Goal: Information Seeking & Learning: Learn about a topic

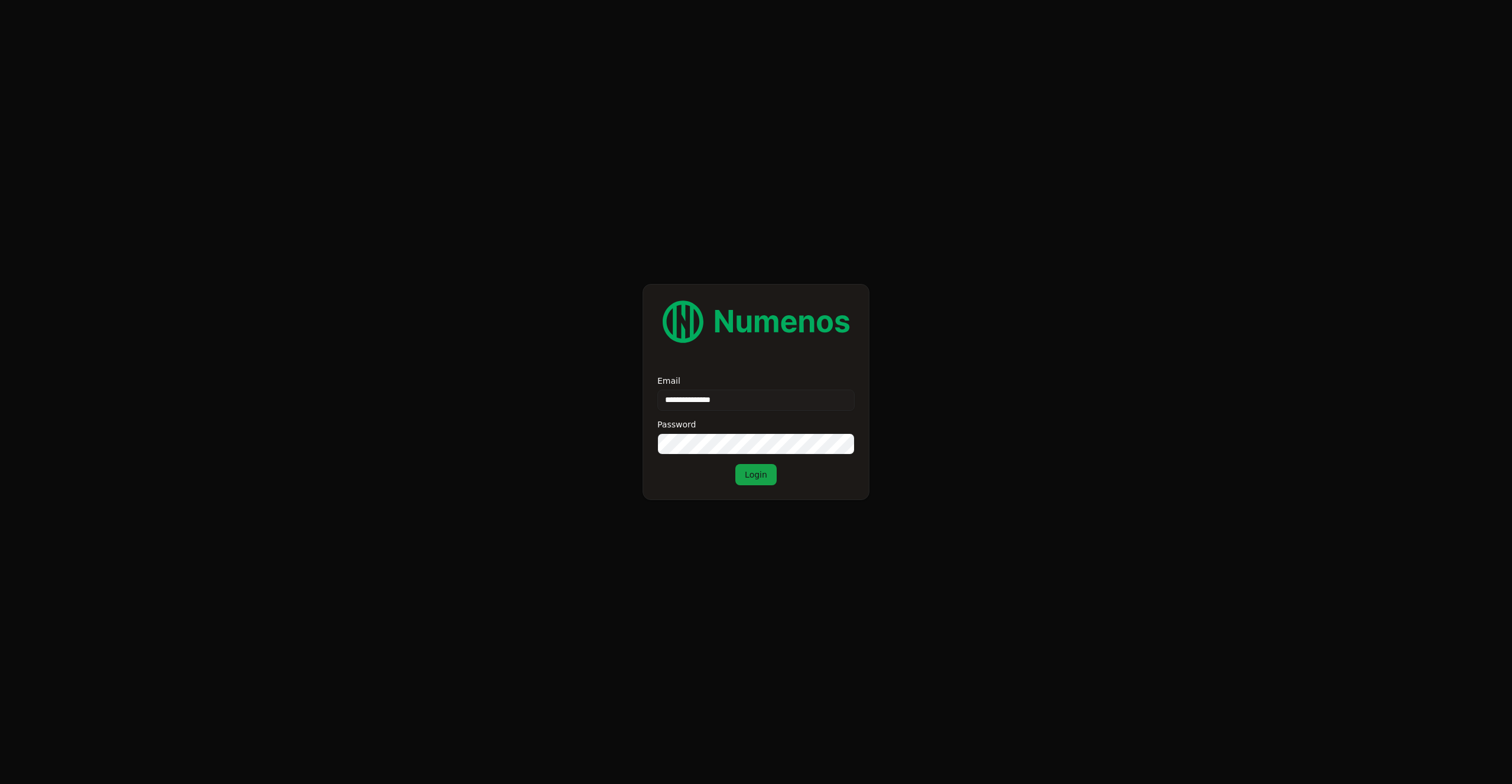
click at [687, 400] on input "**********" at bounding box center [756, 400] width 198 height 21
type input "**********"
click at [766, 474] on button "Login" at bounding box center [756, 474] width 41 height 21
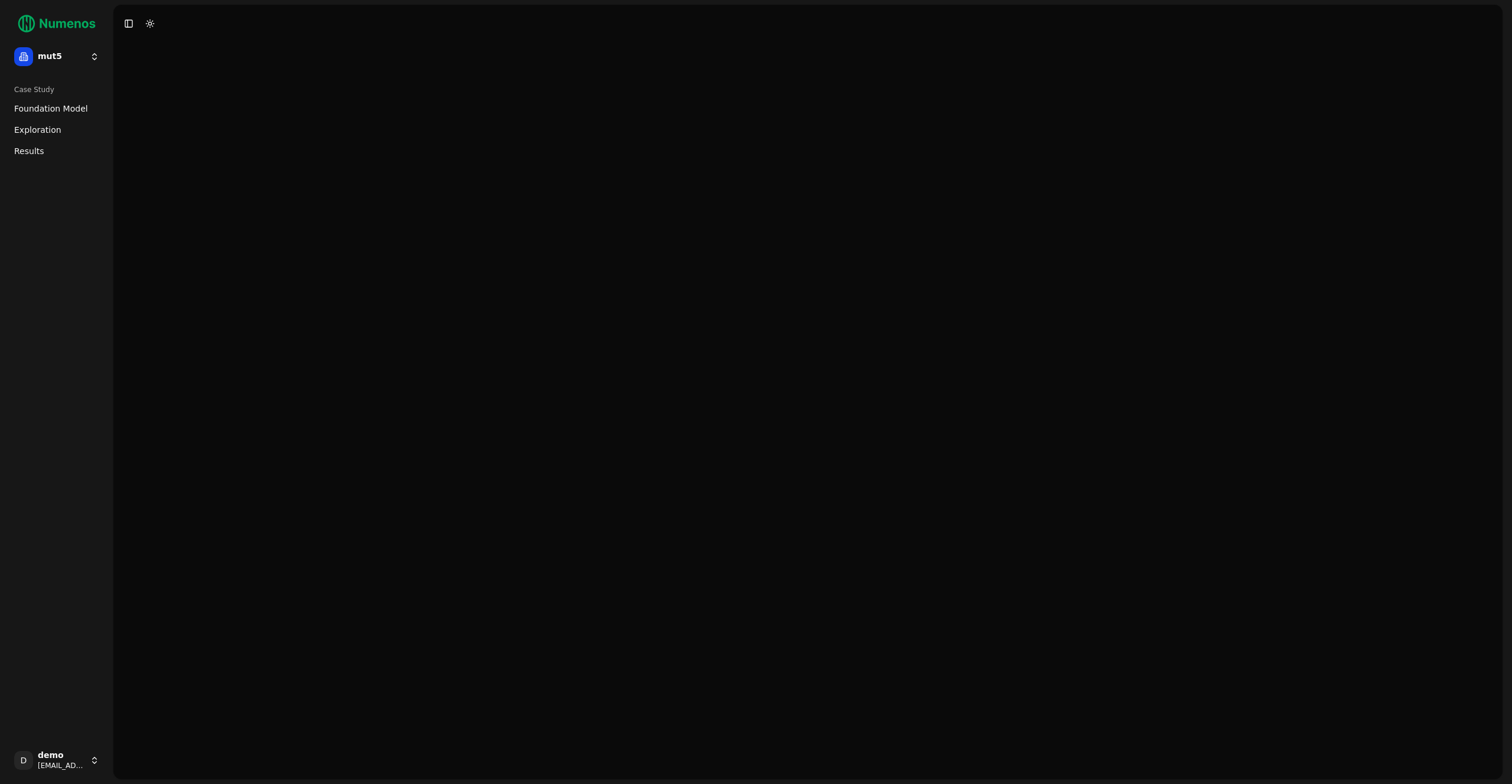
click at [37, 131] on span "Exploration" at bounding box center [38, 129] width 47 height 11
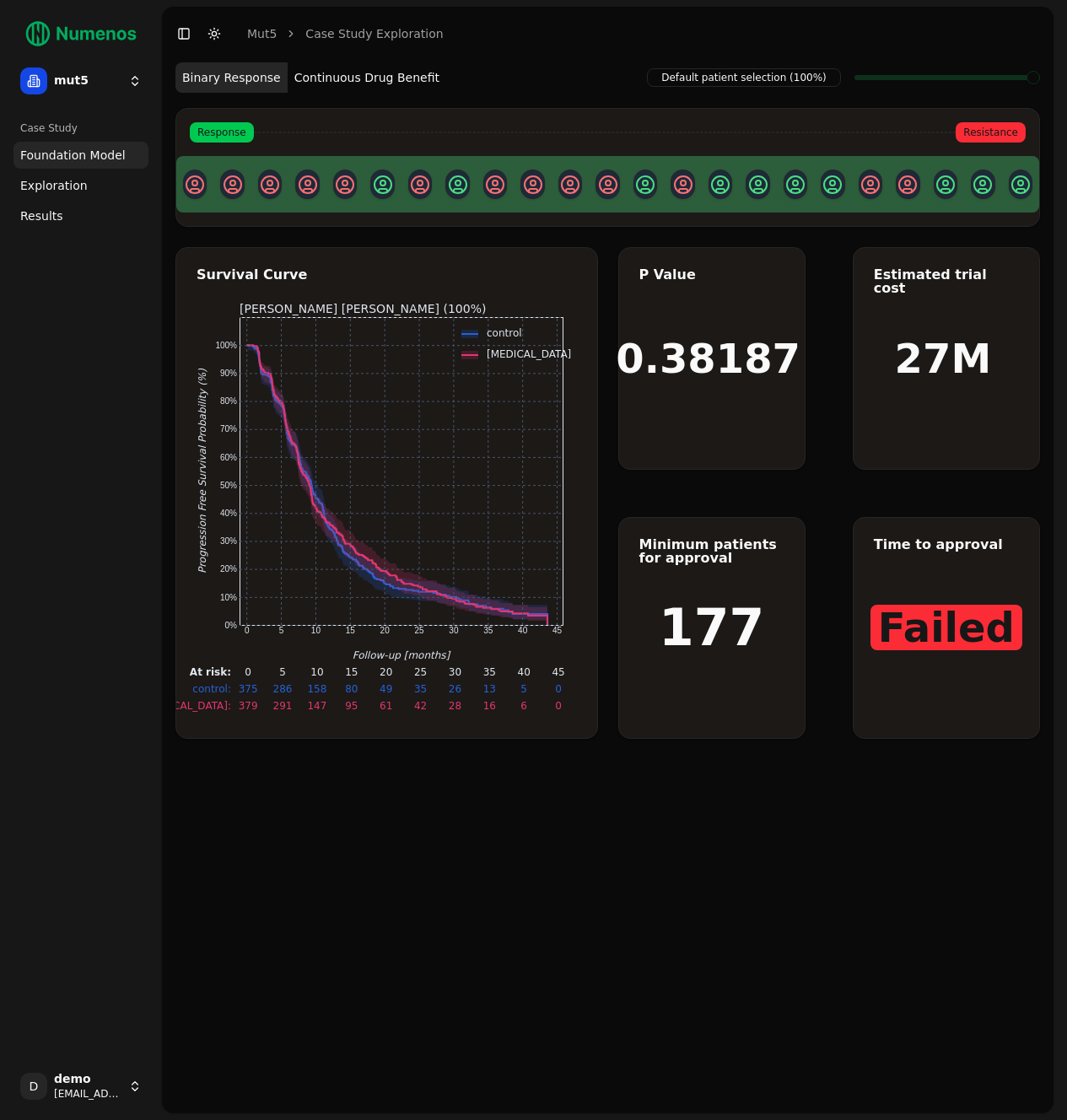
click at [340, 72] on button "Continuous Drug Benefit" at bounding box center [367, 77] width 159 height 30
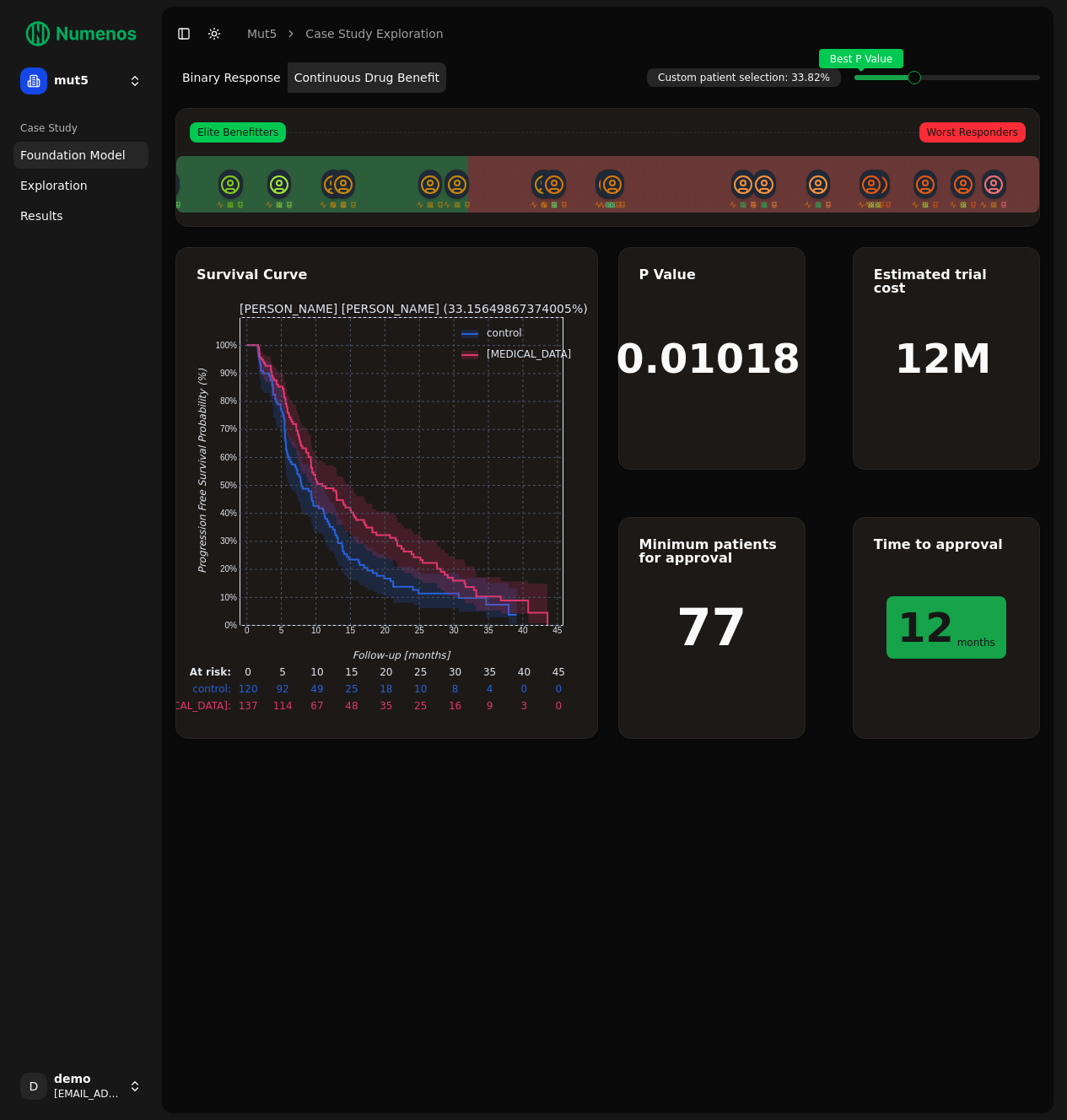
click at [914, 81] on span at bounding box center [914, 77] width 2 height 7
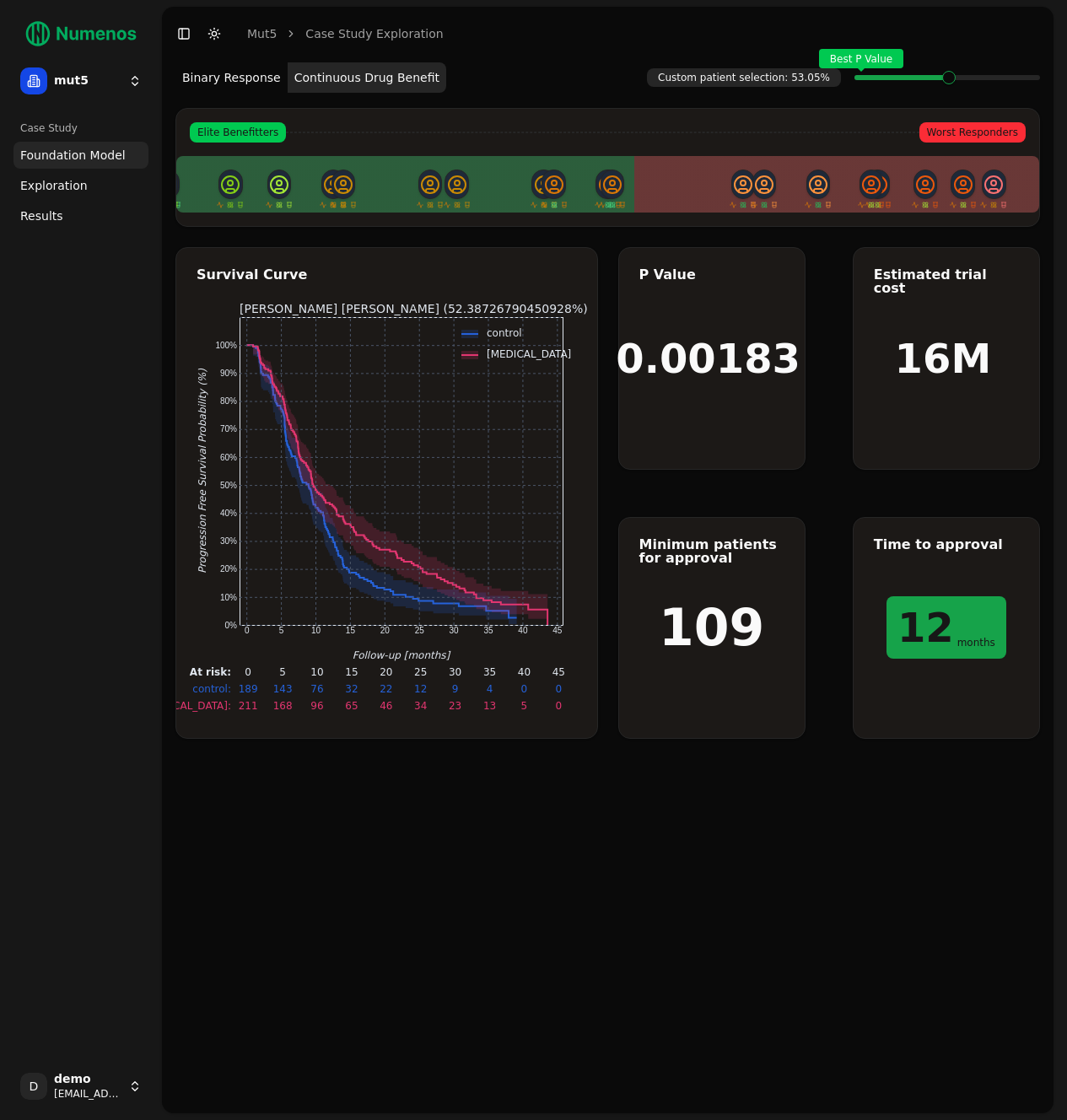
click at [956, 91] on div "Best P Value" at bounding box center [947, 77] width 186 height 34
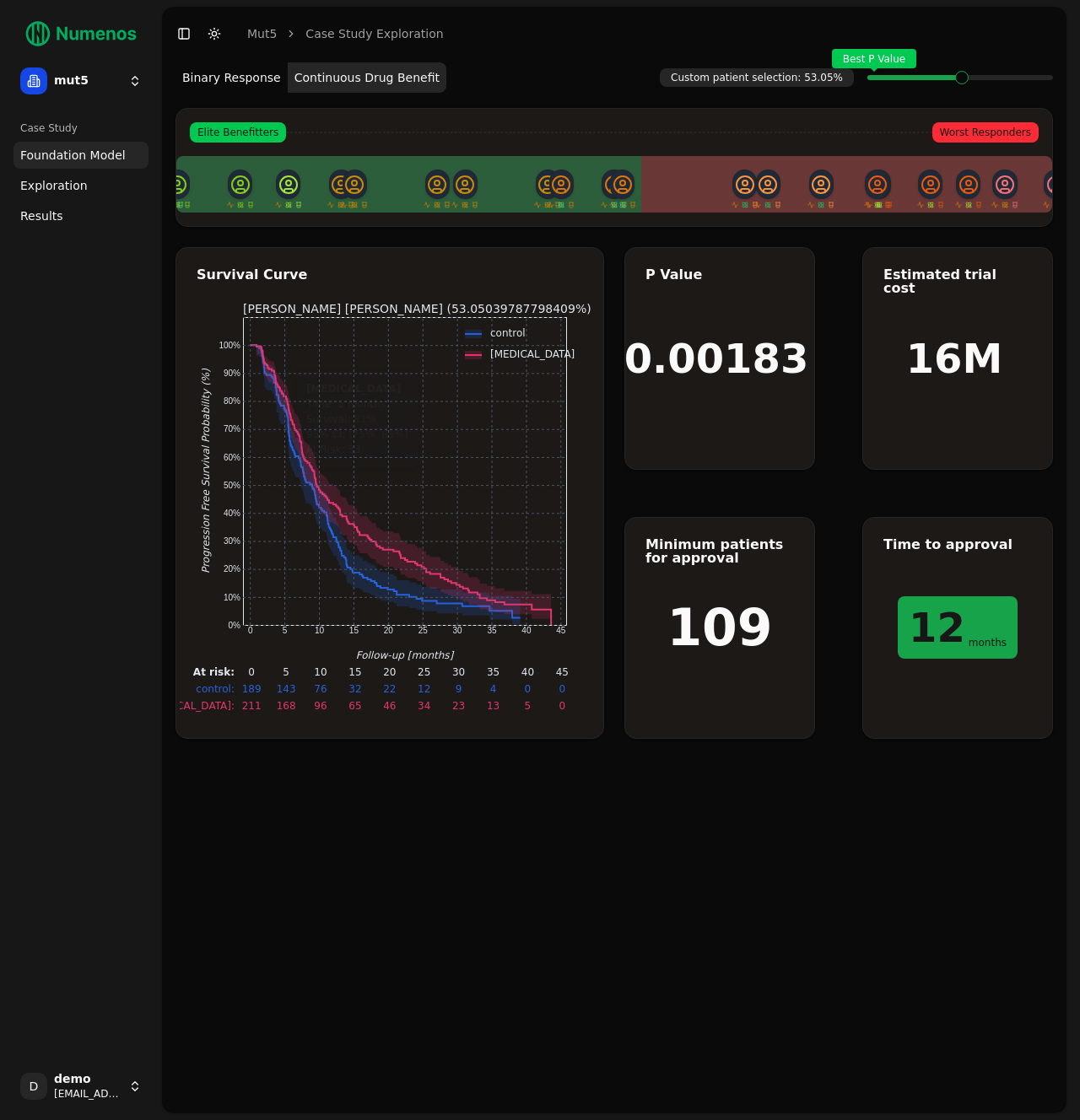
click at [85, 197] on link "Exploration" at bounding box center [81, 186] width 135 height 27
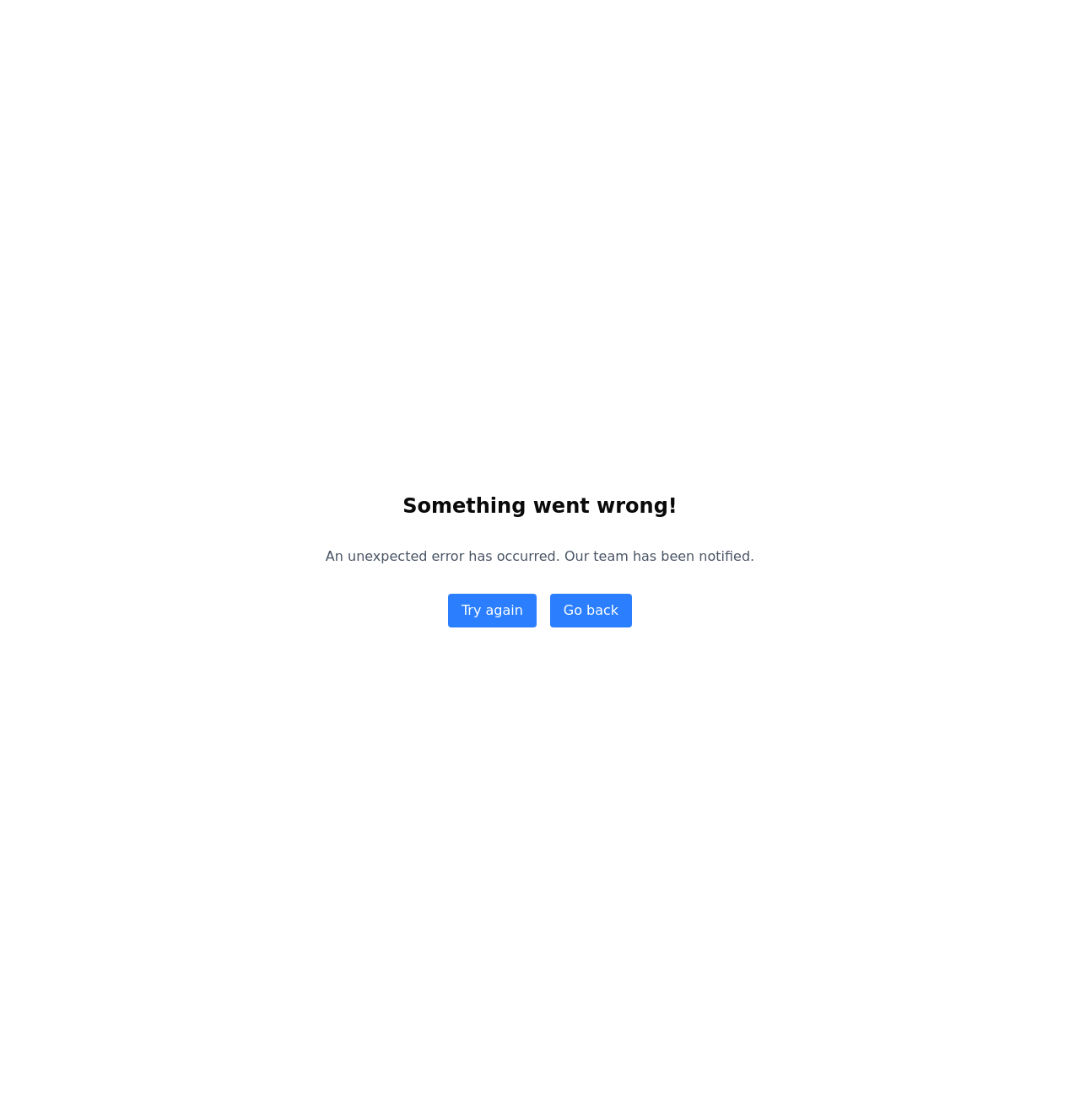
click at [585, 630] on div "Something went wrong! An unexpected error has occurred. Our team has been notif…" at bounding box center [540, 560] width 1080 height 1120
click at [588, 620] on button "Go back" at bounding box center [590, 611] width 82 height 34
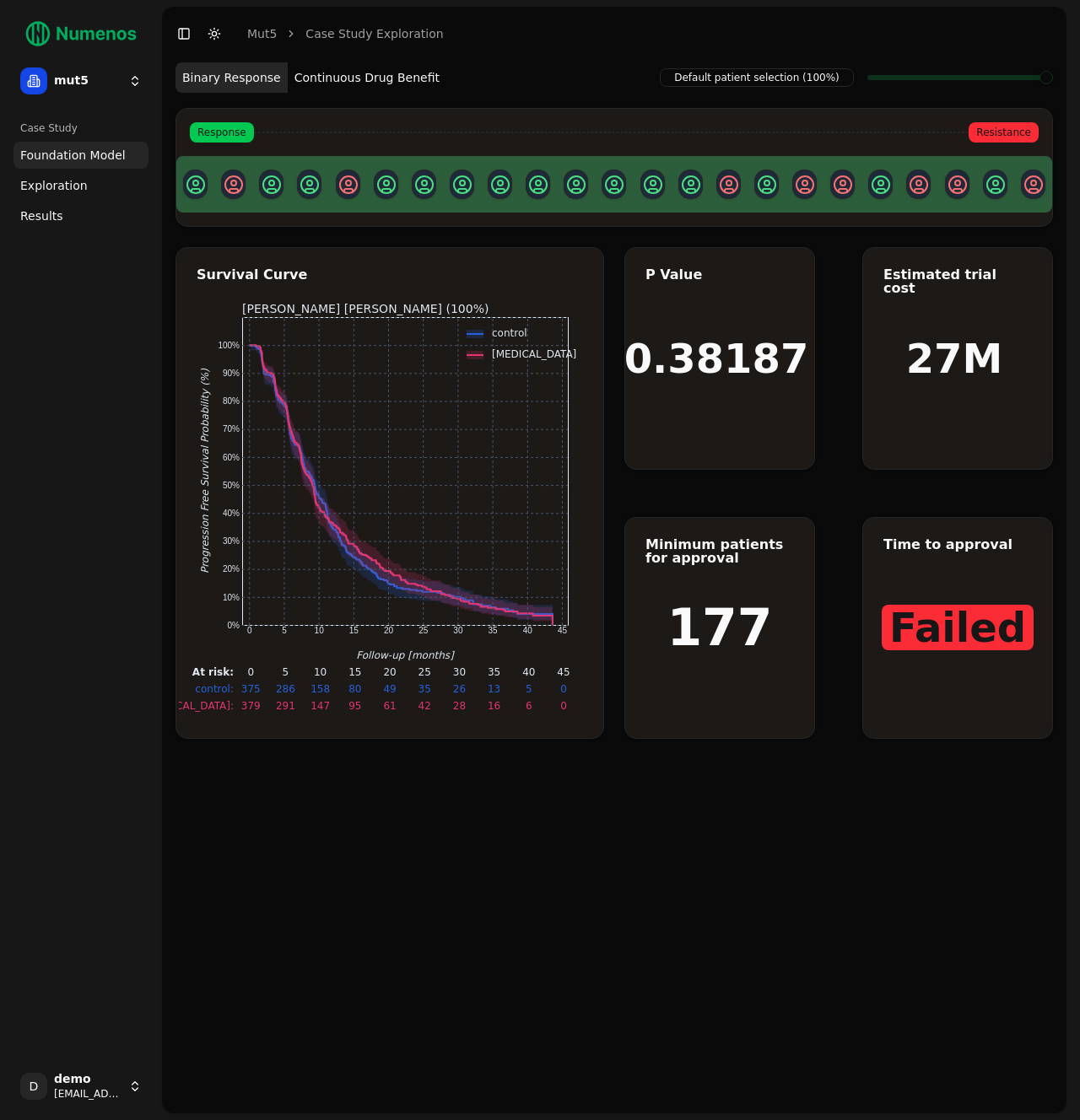
click at [56, 219] on span "Results" at bounding box center [42, 215] width 43 height 16
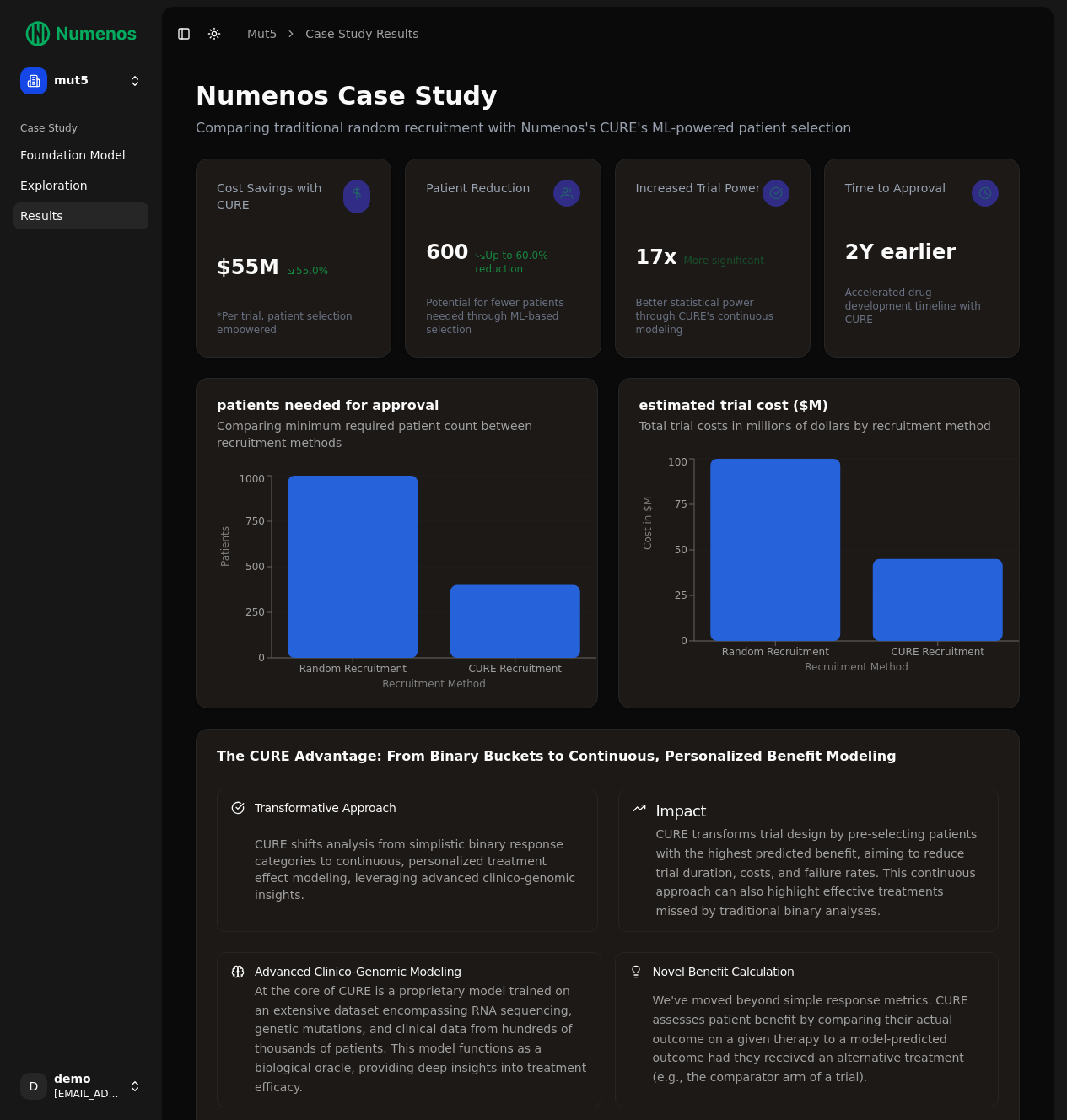
click at [113, 1087] on html "Panitumumab Time: 5 months Survival: 81% 95% CI: [75%, 85%] At Risk: 33 mut5 Ca…" at bounding box center [534, 670] width 1067 height 1339
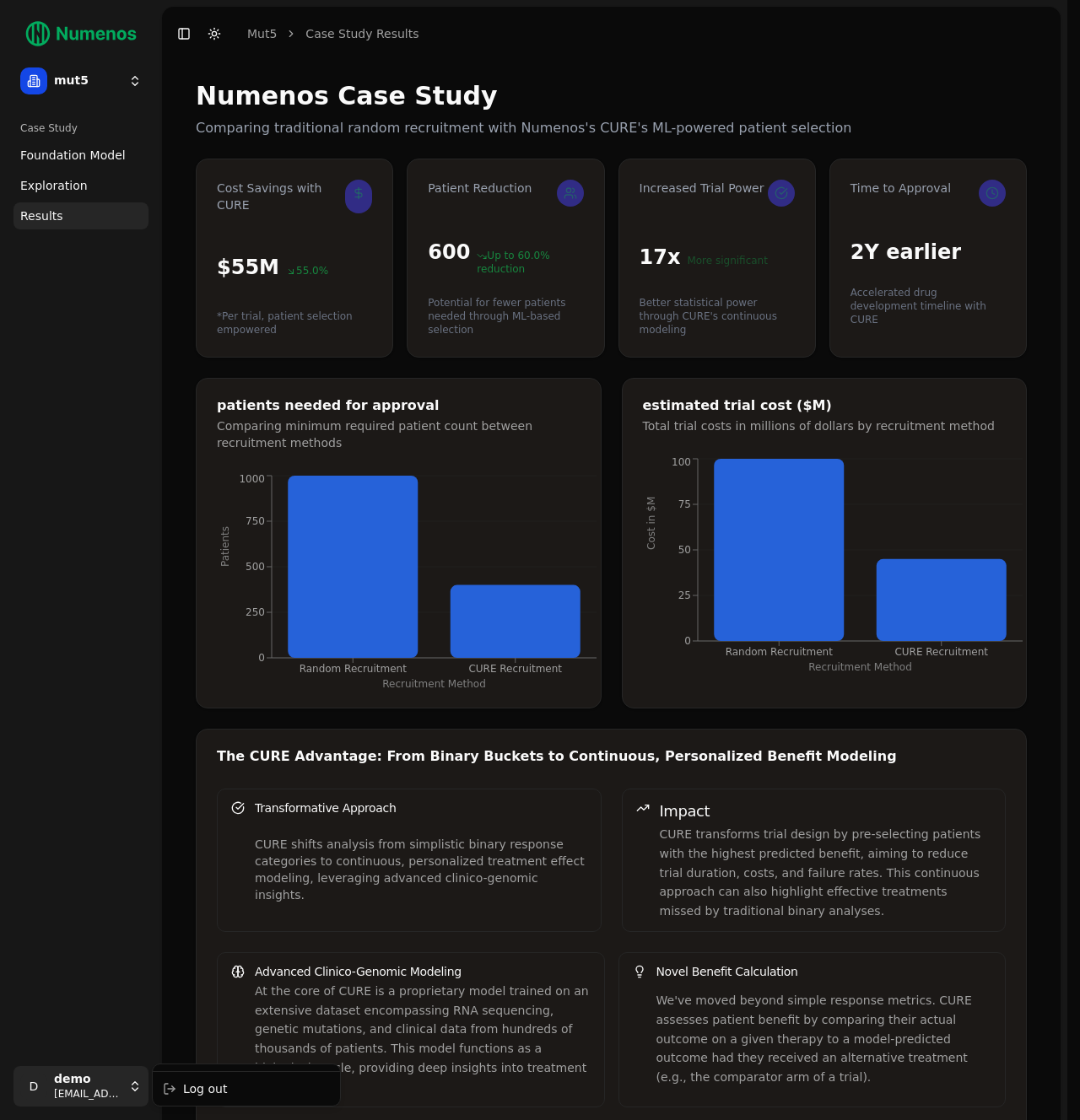
click at [87, 834] on html "Panitumumab Time: 5 months Survival: 81% 95% CI: [75%, 85%] At Risk: 33 mut5 Ca…" at bounding box center [540, 660] width 1080 height 1320
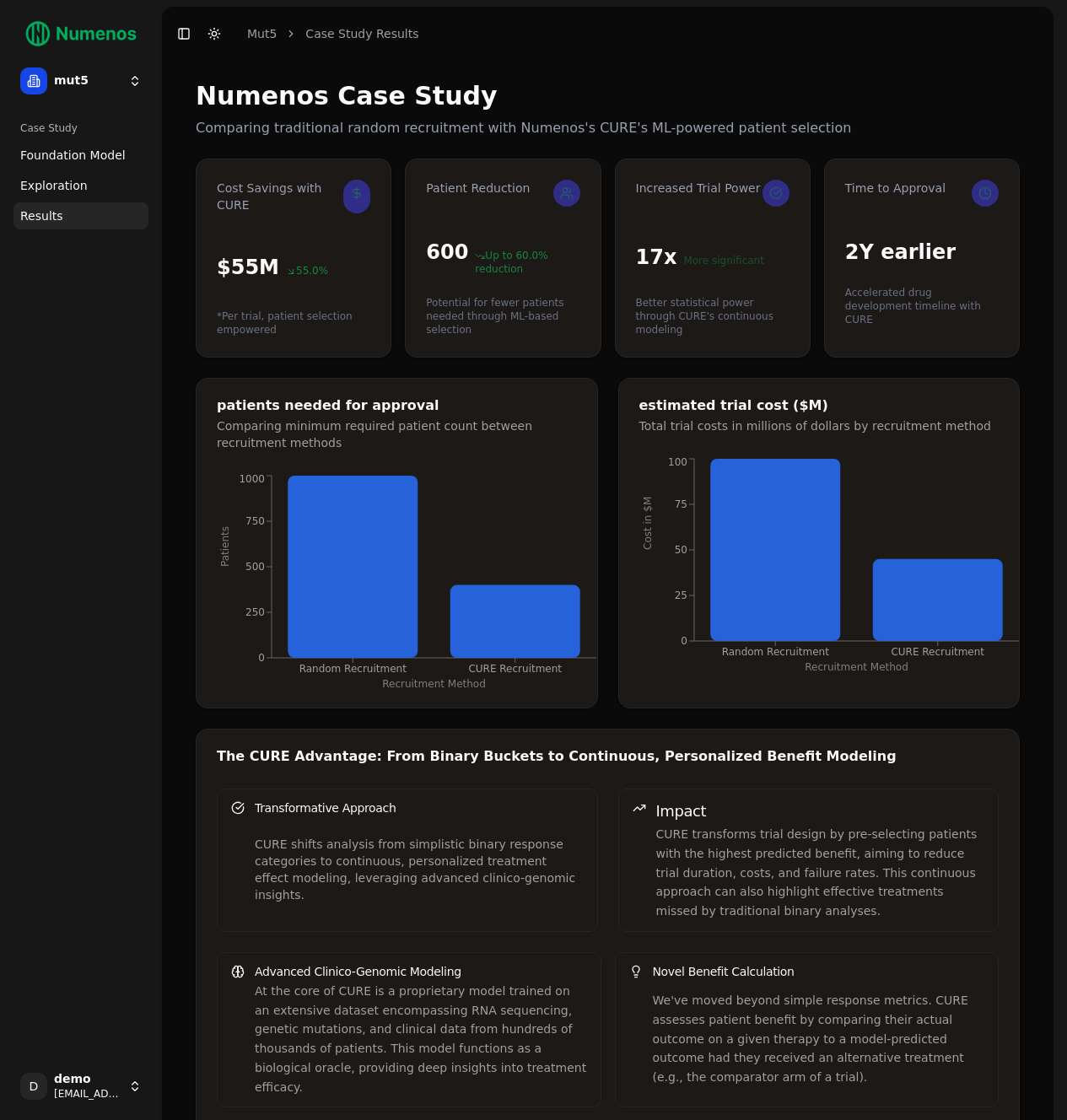
click at [70, 86] on html "Panitumumab Time: 5 months Survival: 81% 95% CI: [75%, 85%] At Risk: 33 mut5 Ca…" at bounding box center [534, 670] width 1067 height 1339
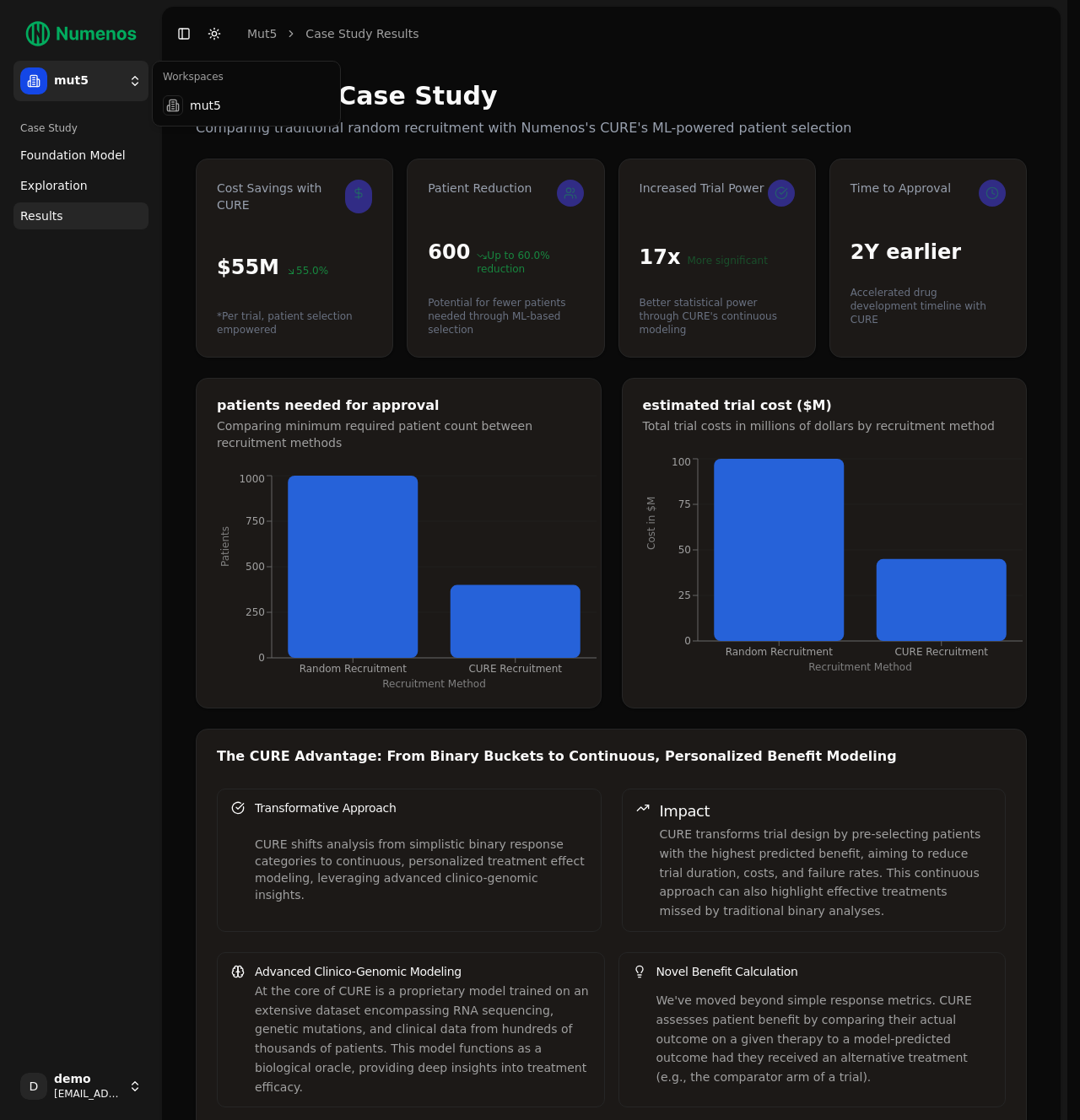
click at [70, 86] on html "Panitumumab Time: 5 months Survival: 81% 95% CI: [75%, 85%] At Risk: 33 mut5 Ca…" at bounding box center [540, 660] width 1080 height 1320
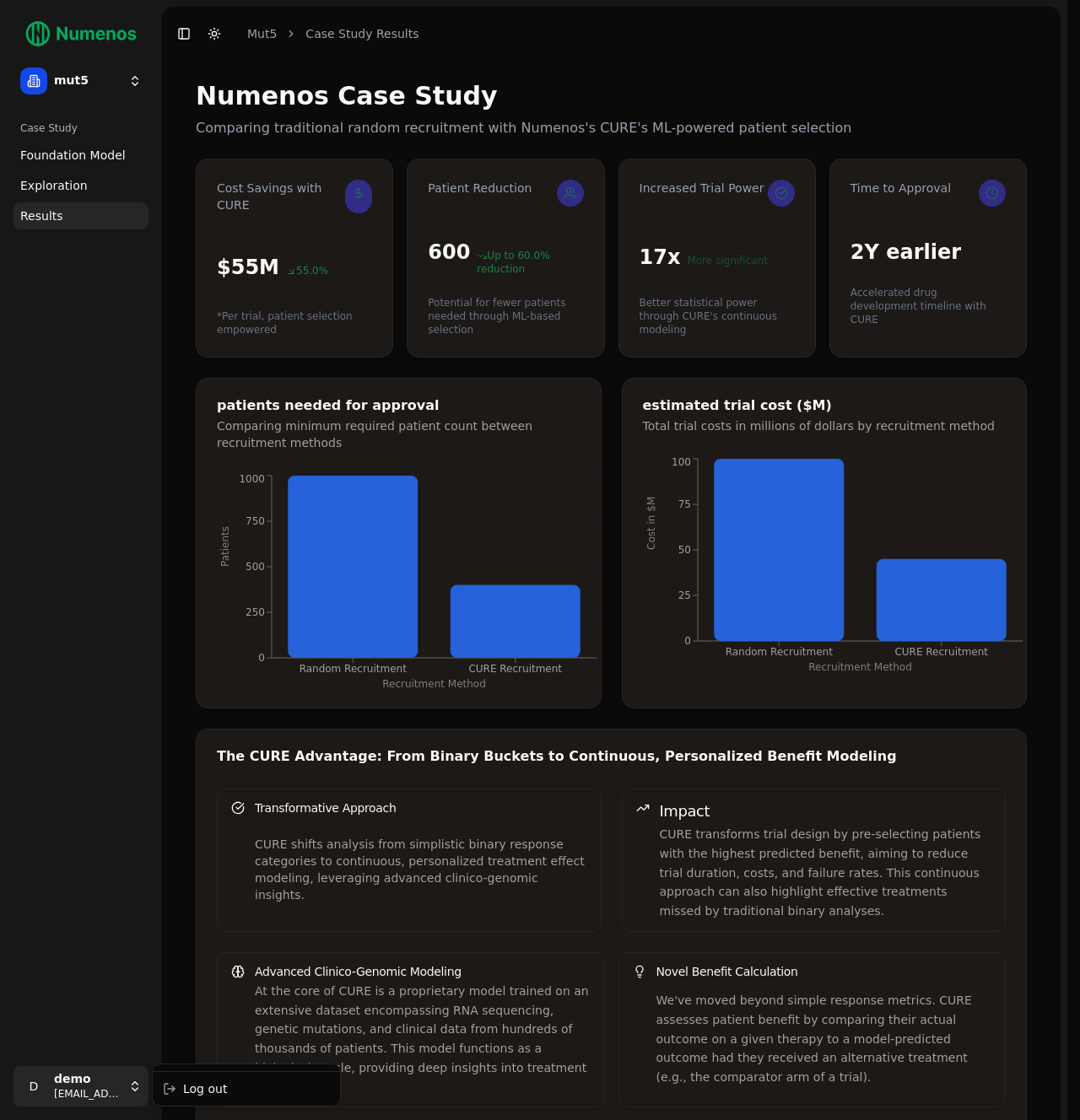
click at [60, 1106] on html "Panitumumab Time: 5 months Survival: 81% 95% CI: [75%, 85%] At Risk: 33 mut5 Ca…" at bounding box center [540, 660] width 1080 height 1320
click at [213, 1094] on div "Log out" at bounding box center [246, 1089] width 181 height 27
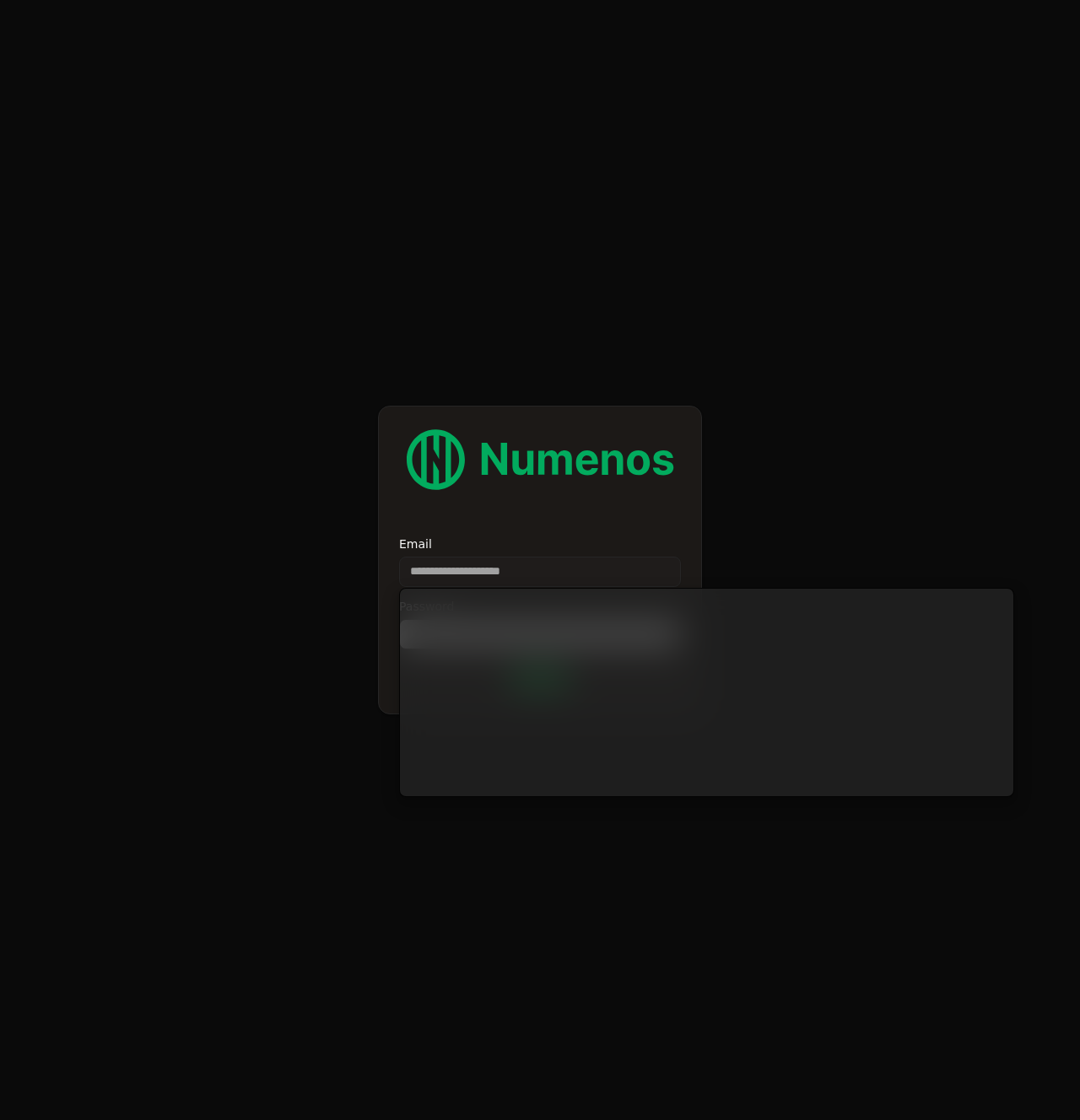
type input "**********"
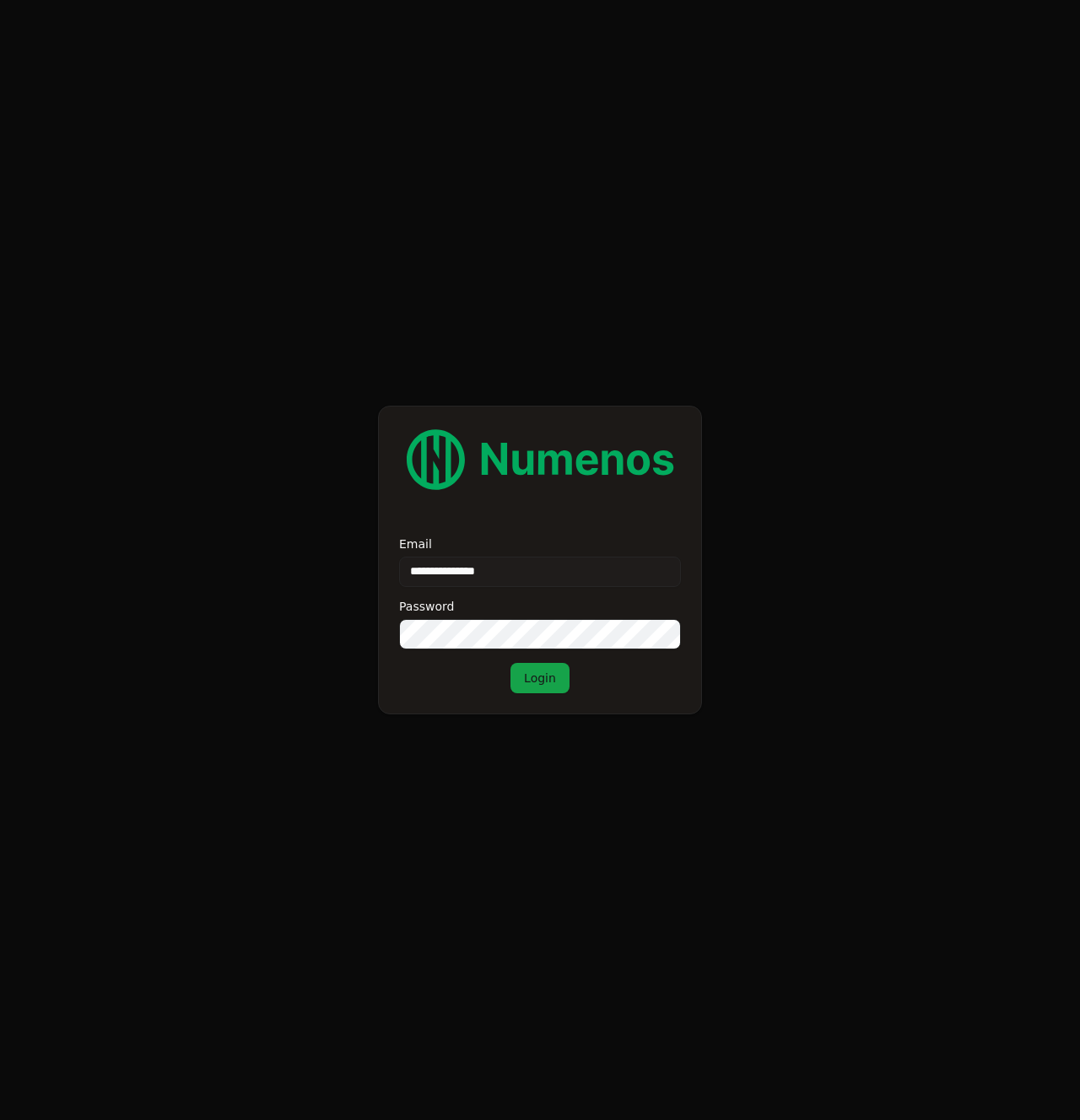
click at [508, 675] on div "**********" at bounding box center [540, 616] width 282 height 156
click at [526, 679] on button "Login" at bounding box center [539, 677] width 59 height 30
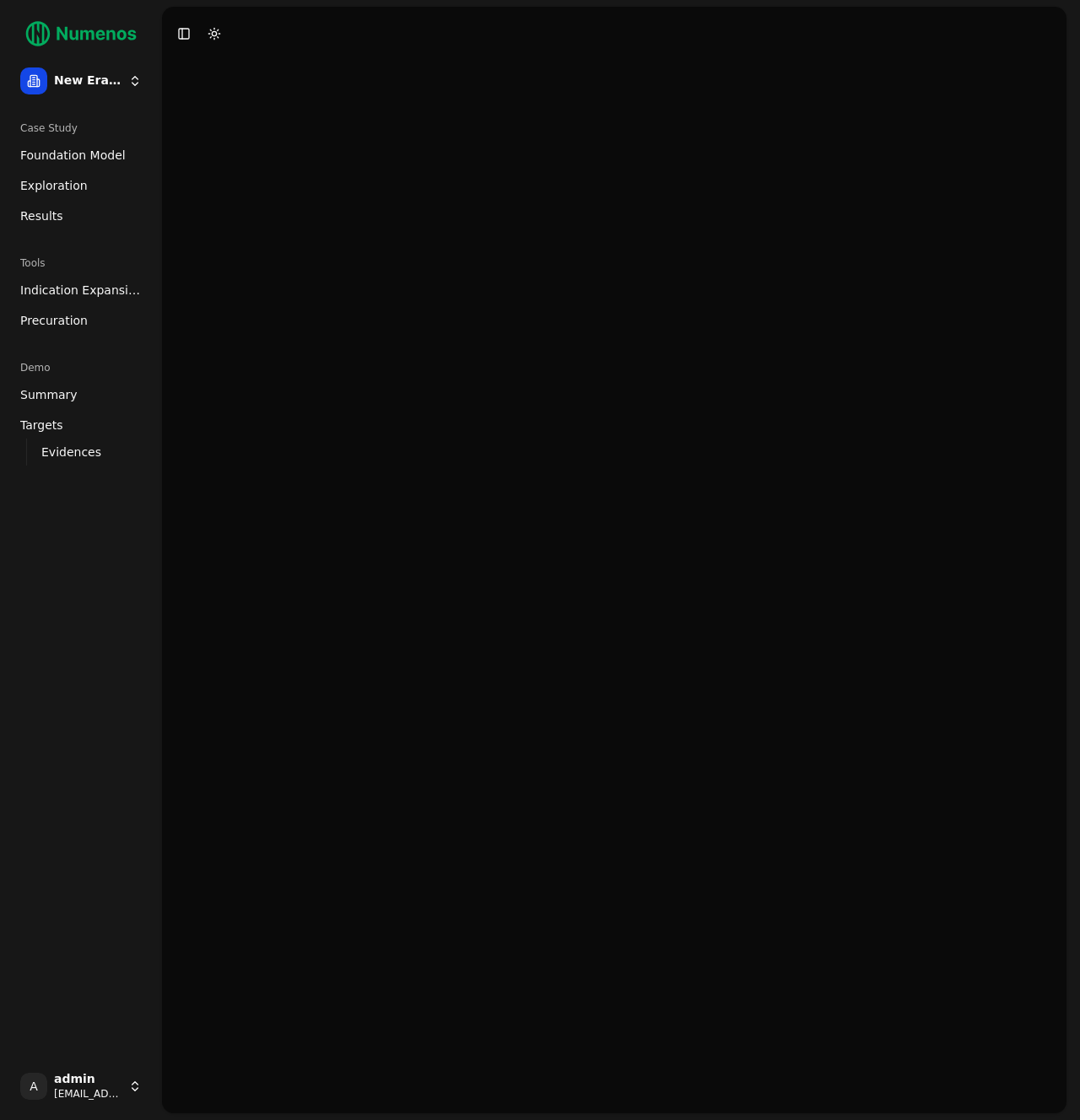
click at [84, 289] on span "Indication Expansion" at bounding box center [81, 290] width 122 height 16
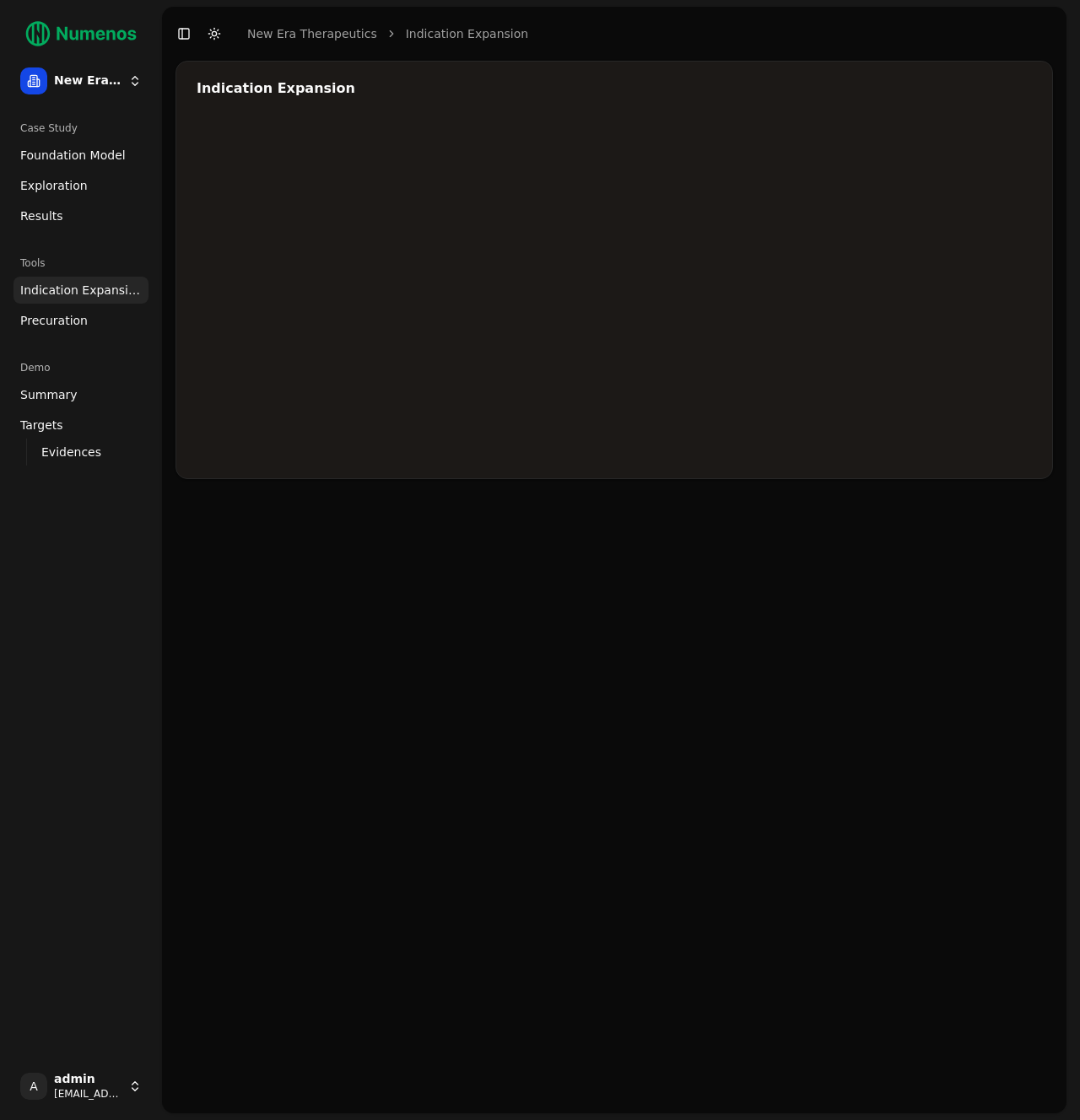
click at [76, 158] on span "Foundation Model" at bounding box center [72, 155] width 105 height 16
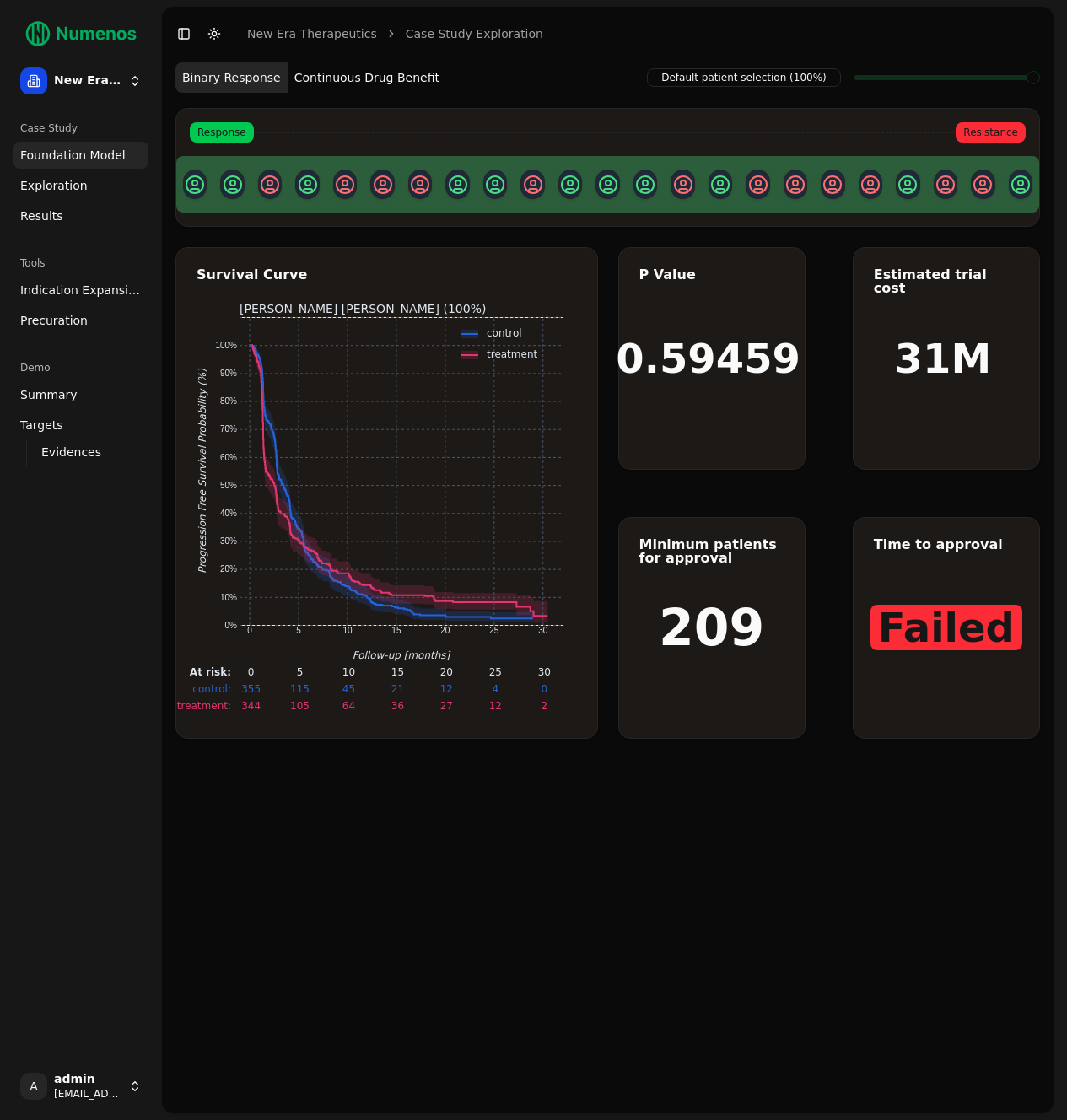
click at [72, 184] on span "Exploration" at bounding box center [54, 185] width 68 height 16
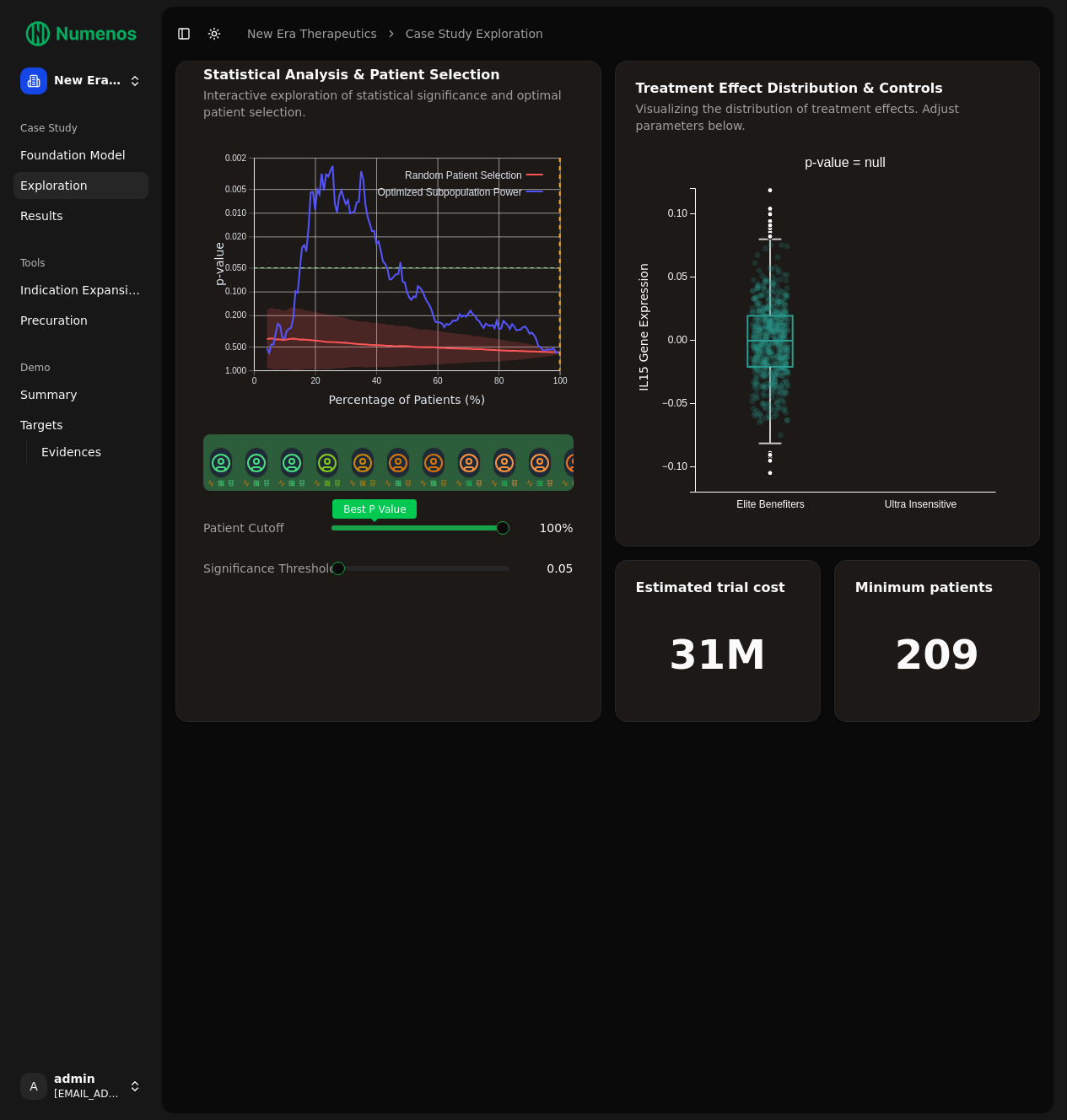
click at [71, 210] on link "Results" at bounding box center [81, 216] width 135 height 27
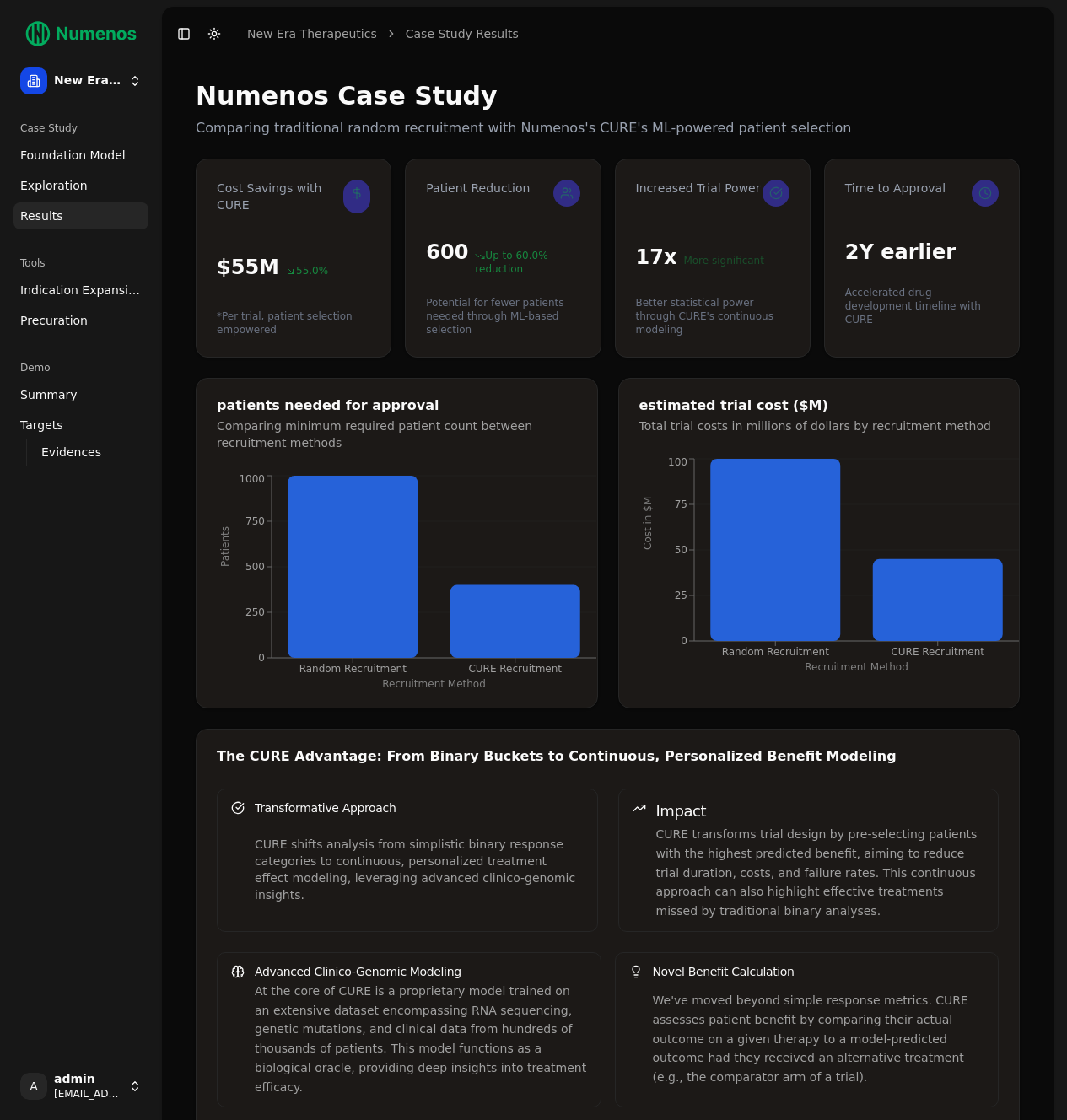
click at [69, 454] on span "Evidences" at bounding box center [72, 451] width 60 height 16
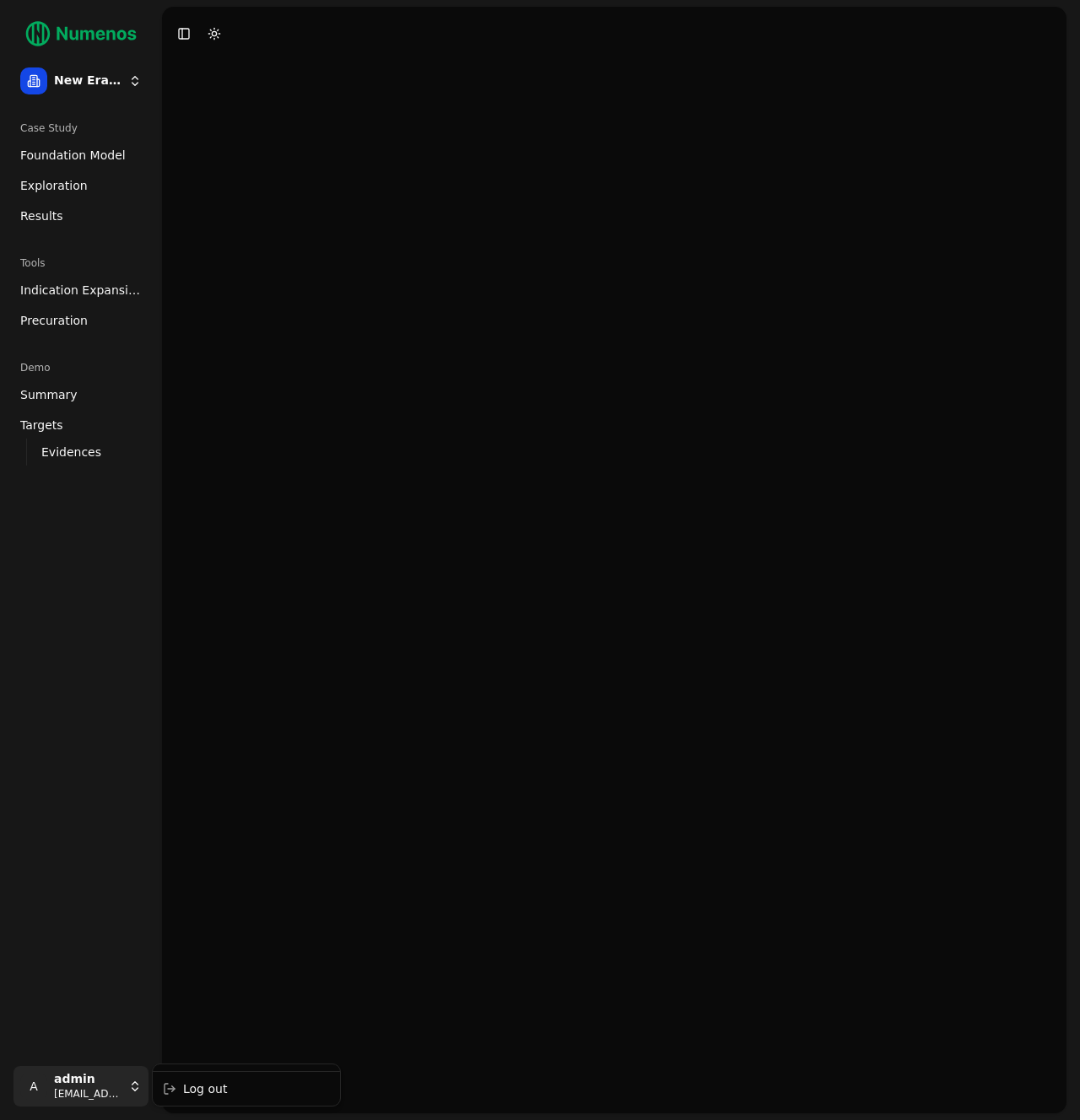
click at [65, 1098] on html "New Era Therapeutics Case Study Foundation Model Exploration Results Tools Indi…" at bounding box center [540, 560] width 1080 height 1120
click at [201, 1092] on div "Log out" at bounding box center [246, 1089] width 181 height 27
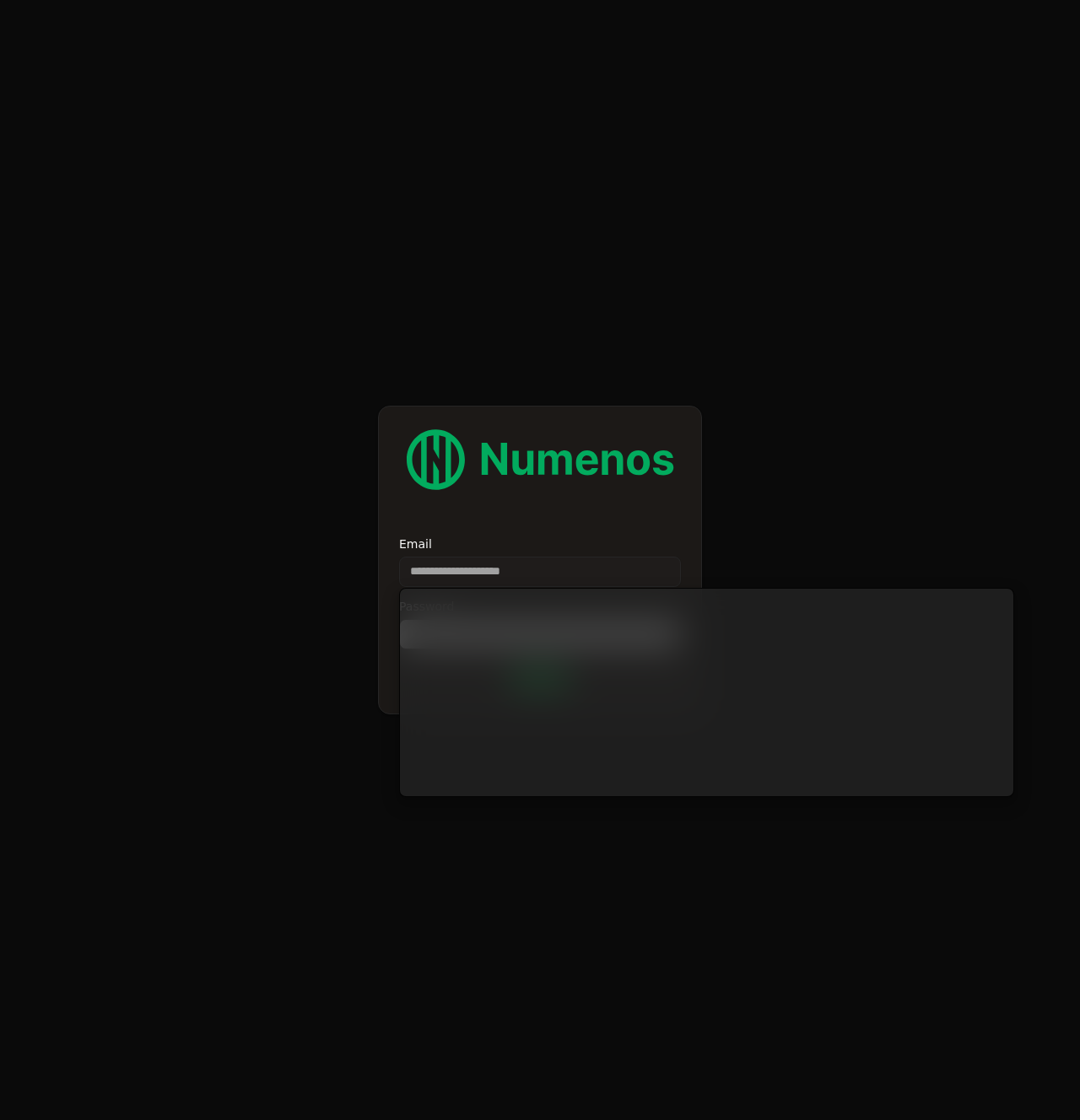
click at [443, 587] on div "Email Password Login" at bounding box center [540, 616] width 282 height 156
click at [445, 580] on input "Email" at bounding box center [540, 571] width 282 height 30
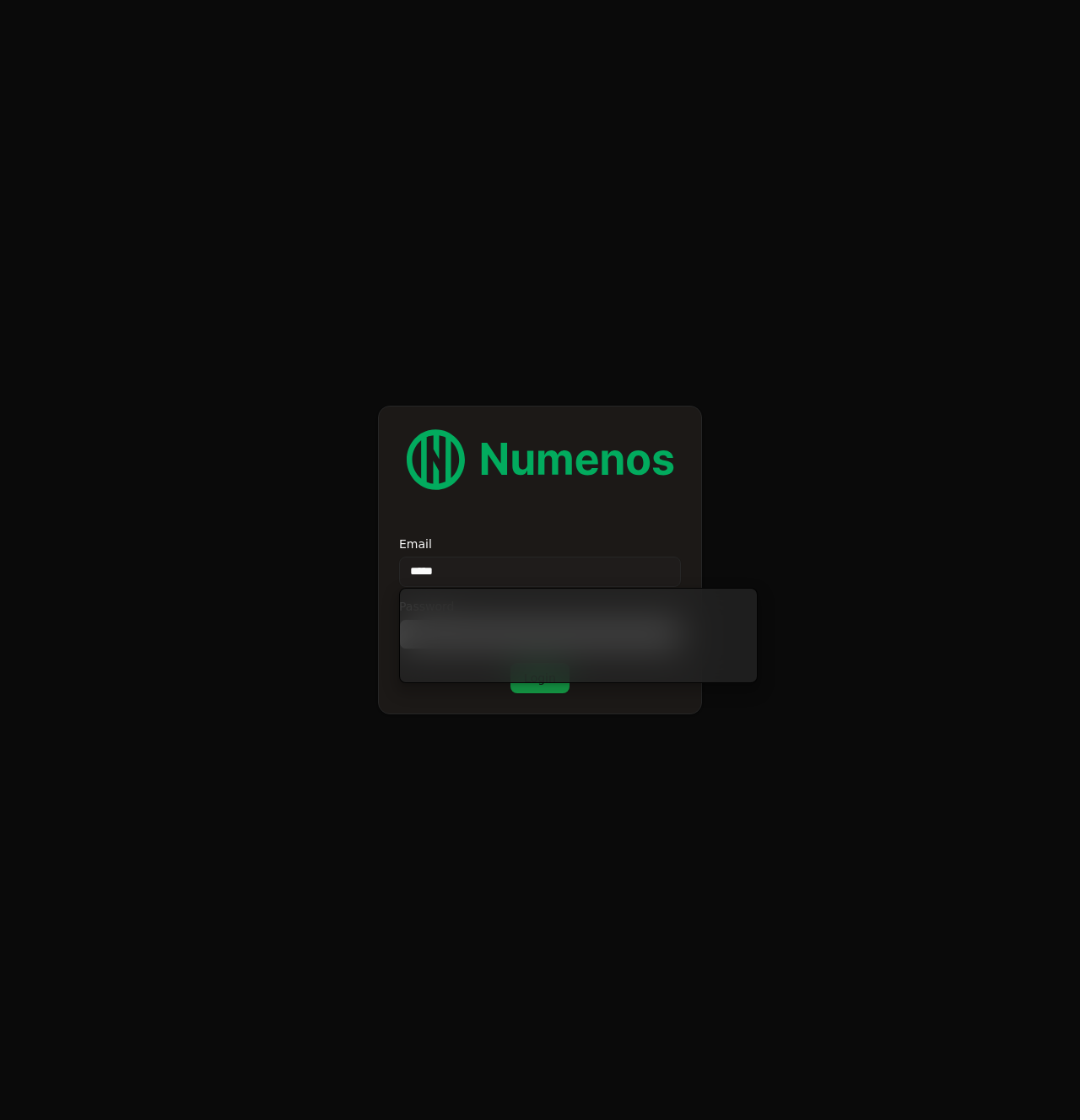
type input "*****"
type input "**********"
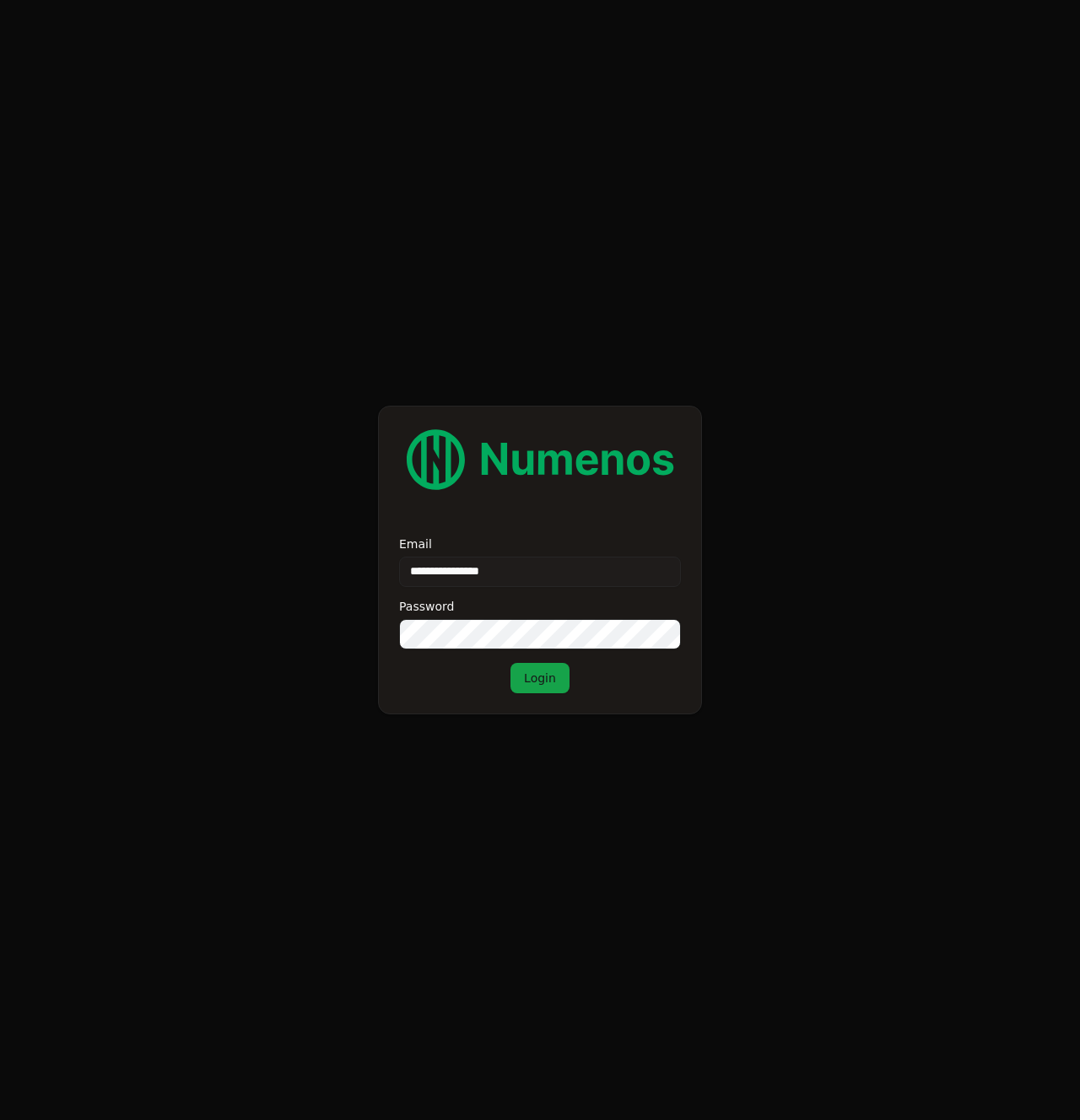
click at [522, 675] on button "Login" at bounding box center [539, 677] width 59 height 30
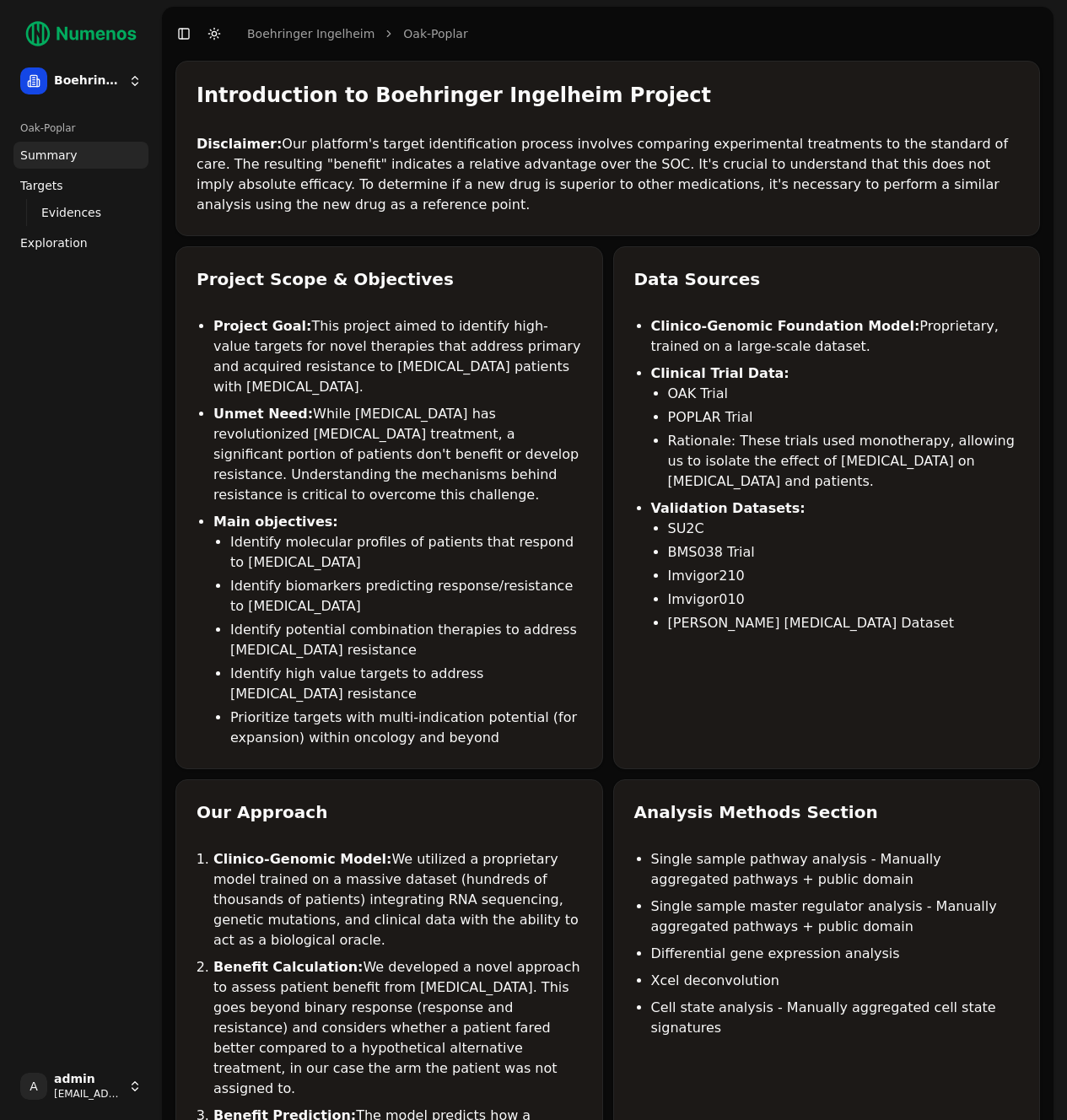
click at [69, 241] on span "Exploration" at bounding box center [54, 243] width 68 height 16
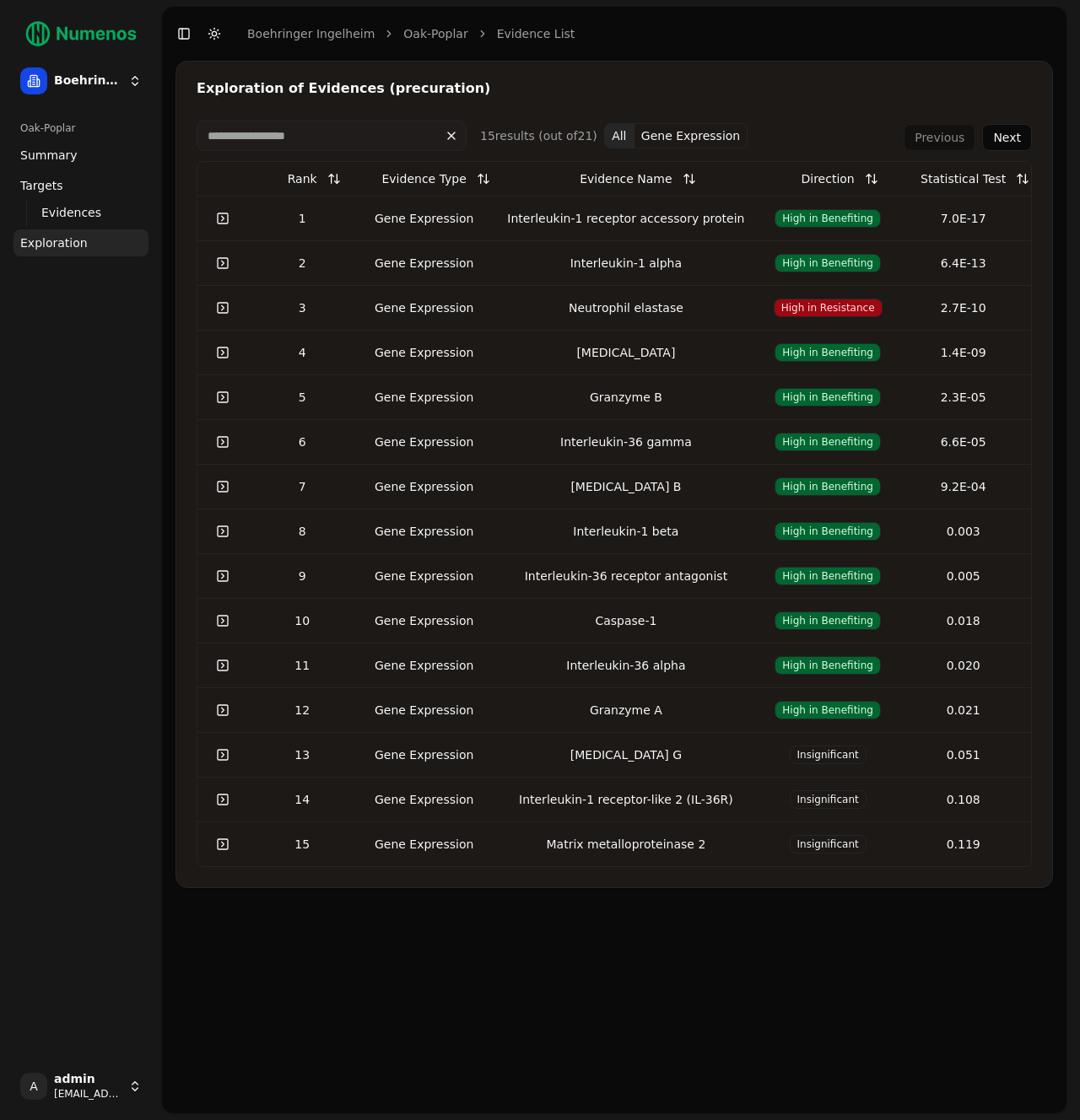
click at [362, 218] on td "Gene Expression" at bounding box center [423, 218] width 136 height 44
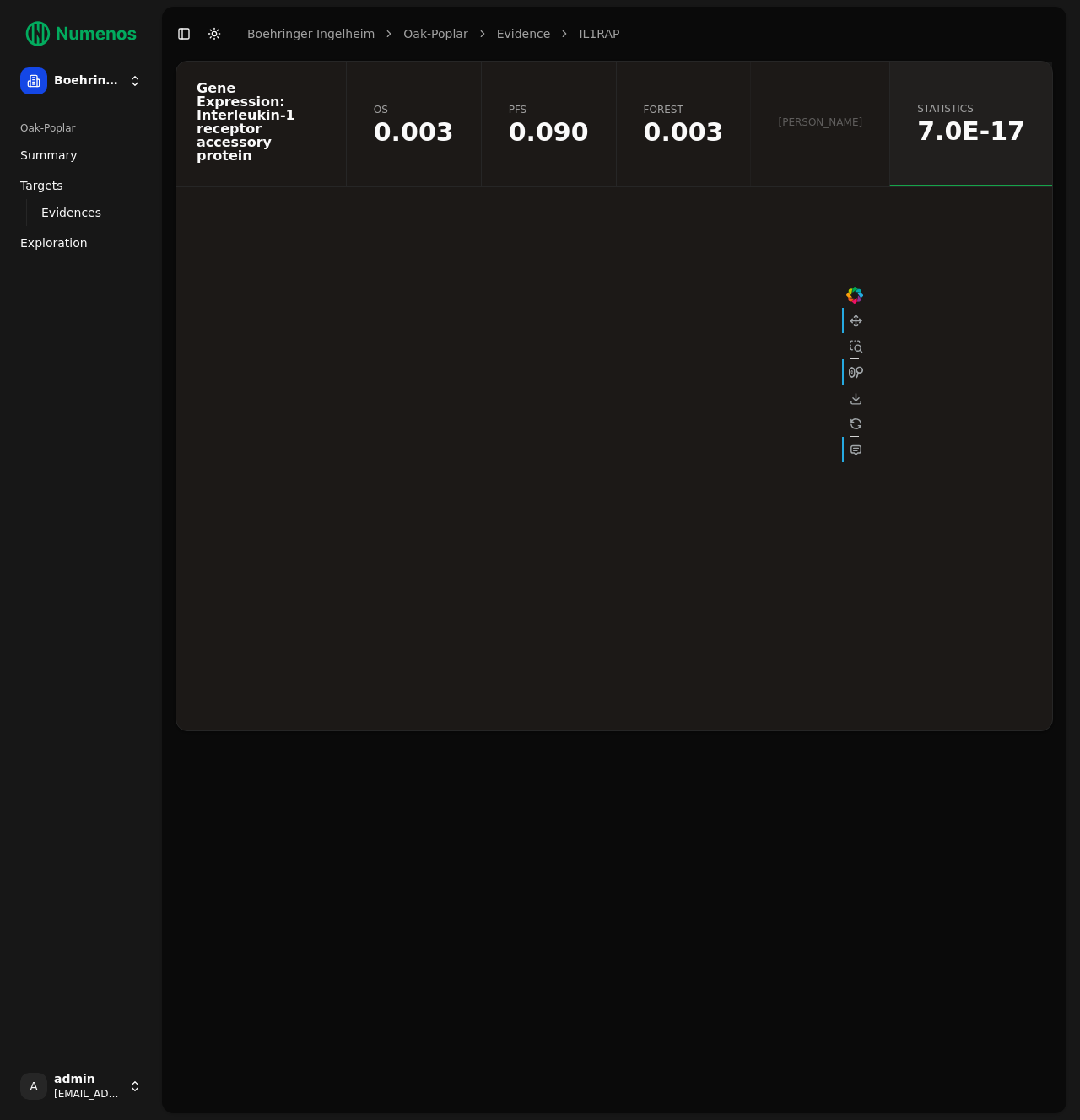
click at [724, 120] on span "0.003" at bounding box center [683, 132] width 80 height 25
click at [588, 120] on span "0.090" at bounding box center [548, 132] width 80 height 25
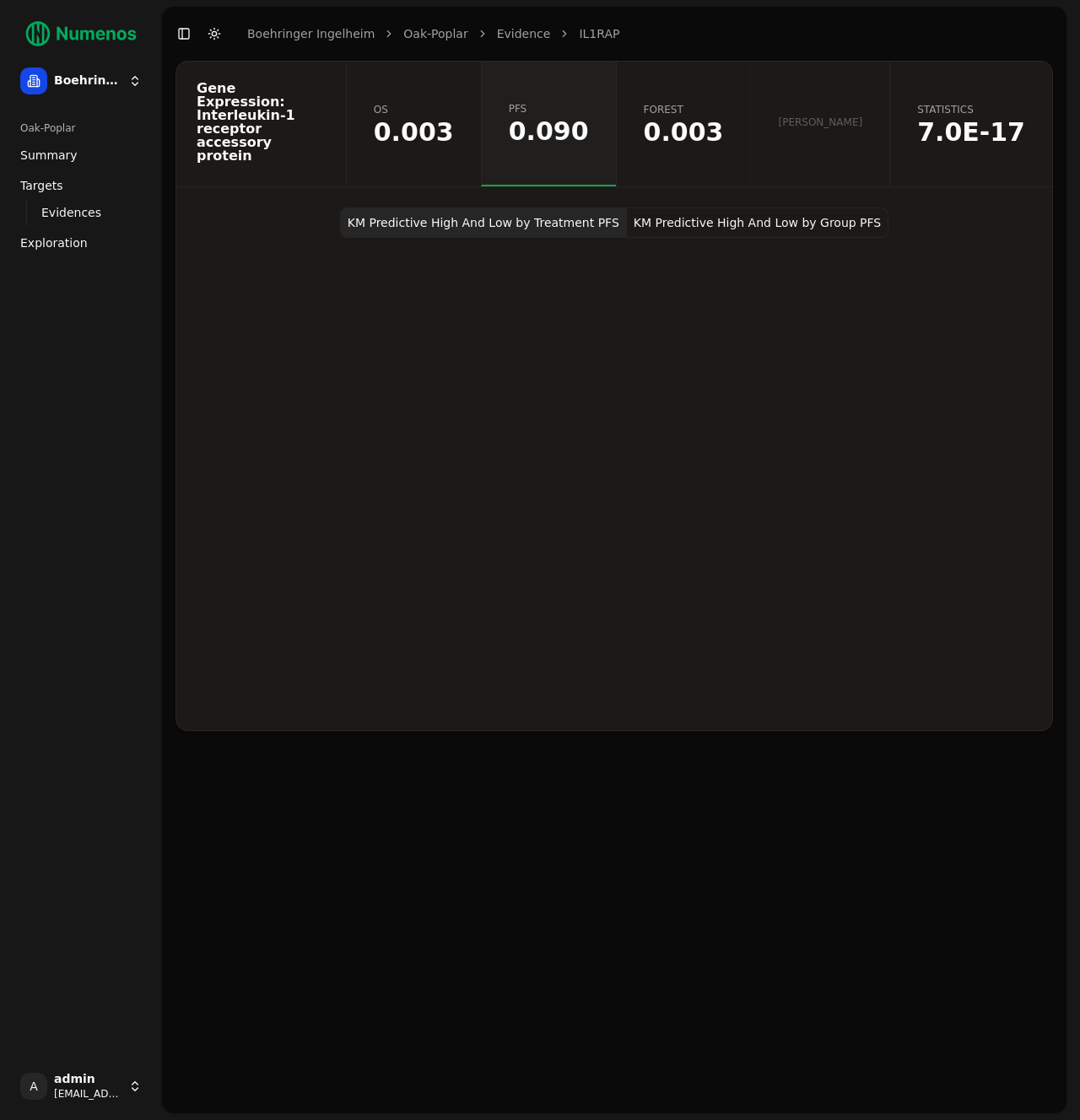
click at [727, 208] on button "KM Predictive High And Low by Group PFS" at bounding box center [757, 222] width 262 height 30
click at [454, 120] on span "0.003" at bounding box center [413, 132] width 80 height 25
click at [981, 120] on span "7.0E-17" at bounding box center [971, 132] width 108 height 25
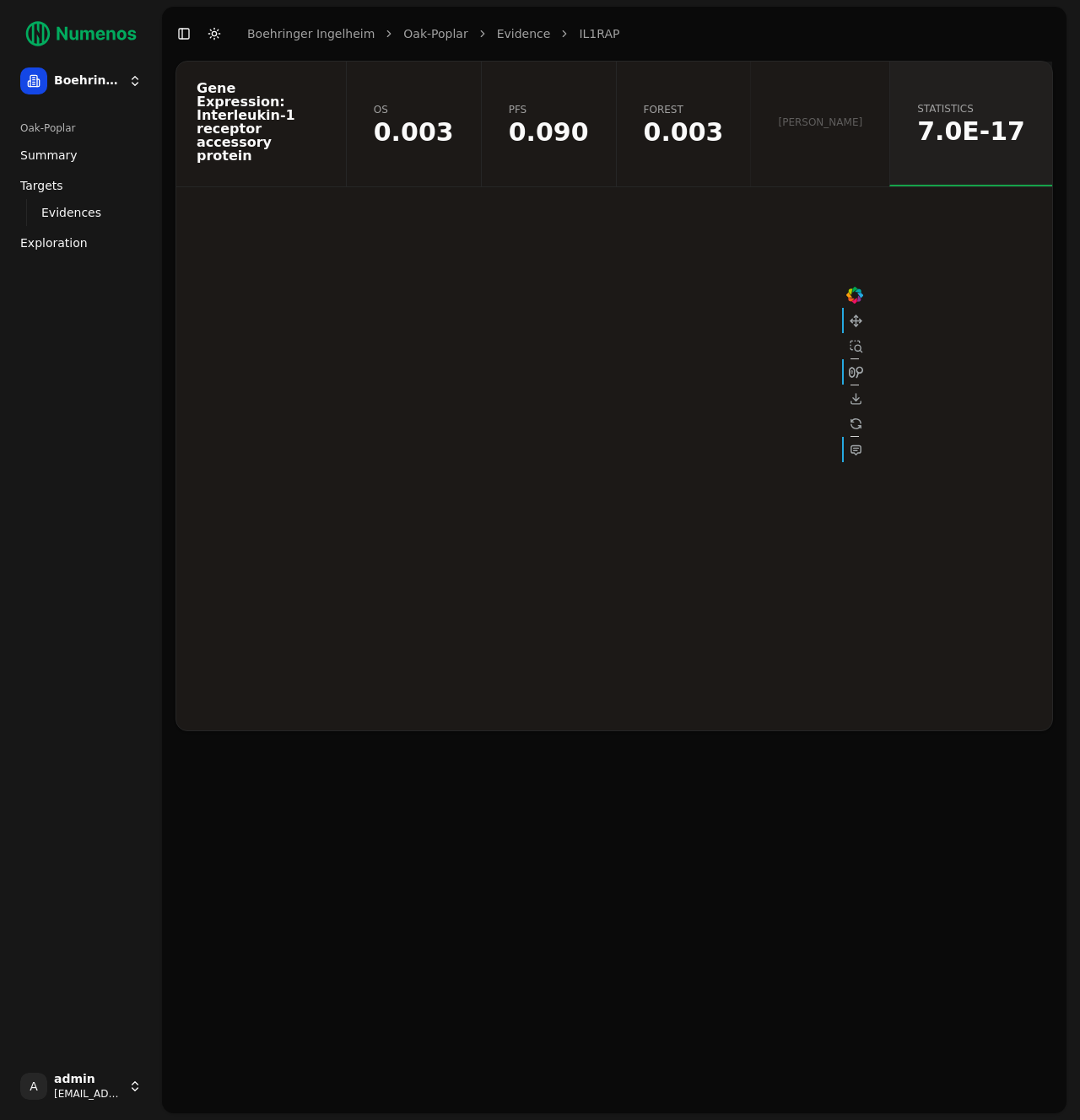
click at [62, 206] on span "Evidences" at bounding box center [71, 212] width 60 height 16
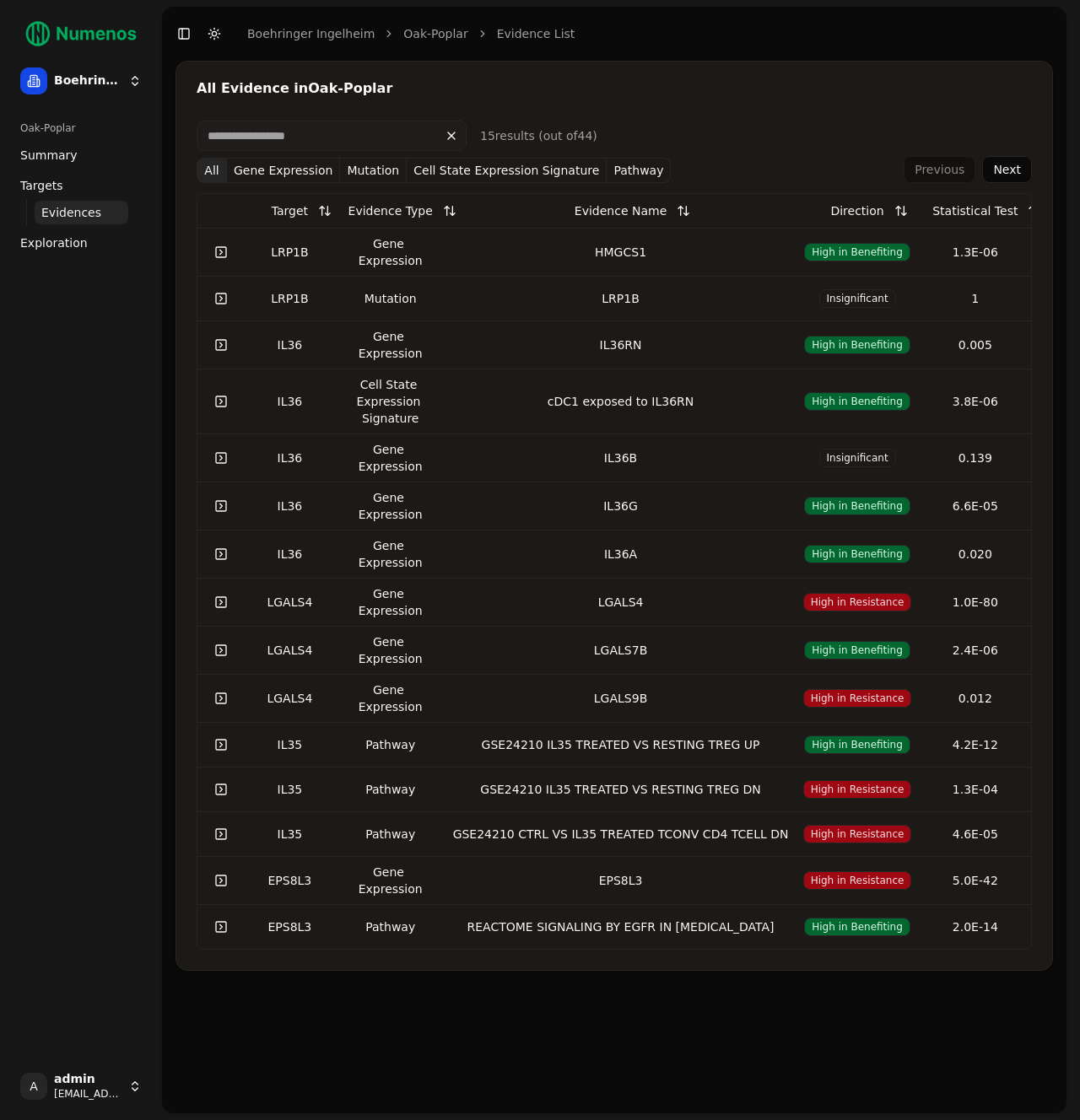
click at [69, 194] on link "Targets" at bounding box center [81, 186] width 135 height 27
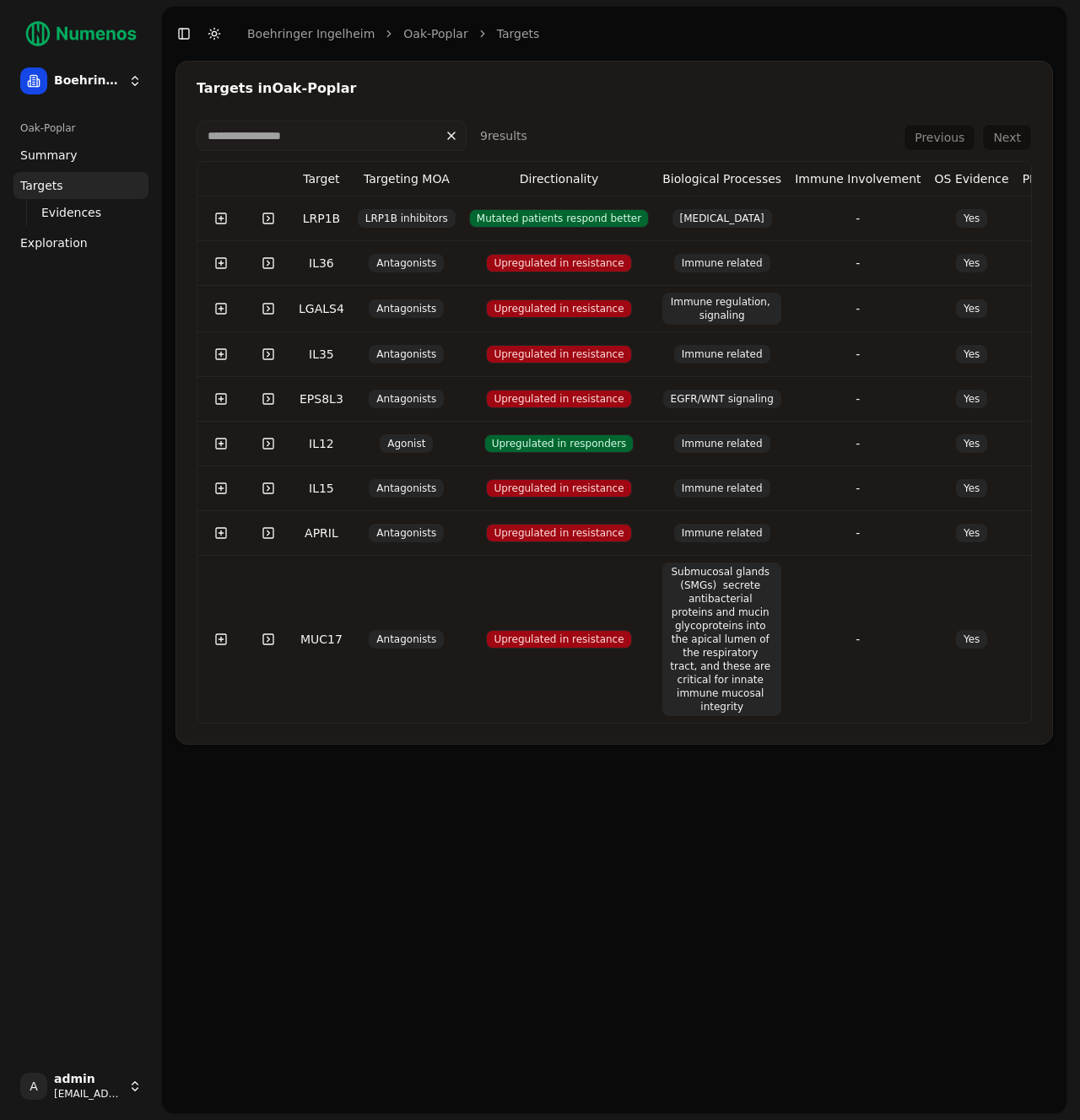
click at [354, 226] on td "LRP1B inhibitors" at bounding box center [406, 218] width 111 height 44
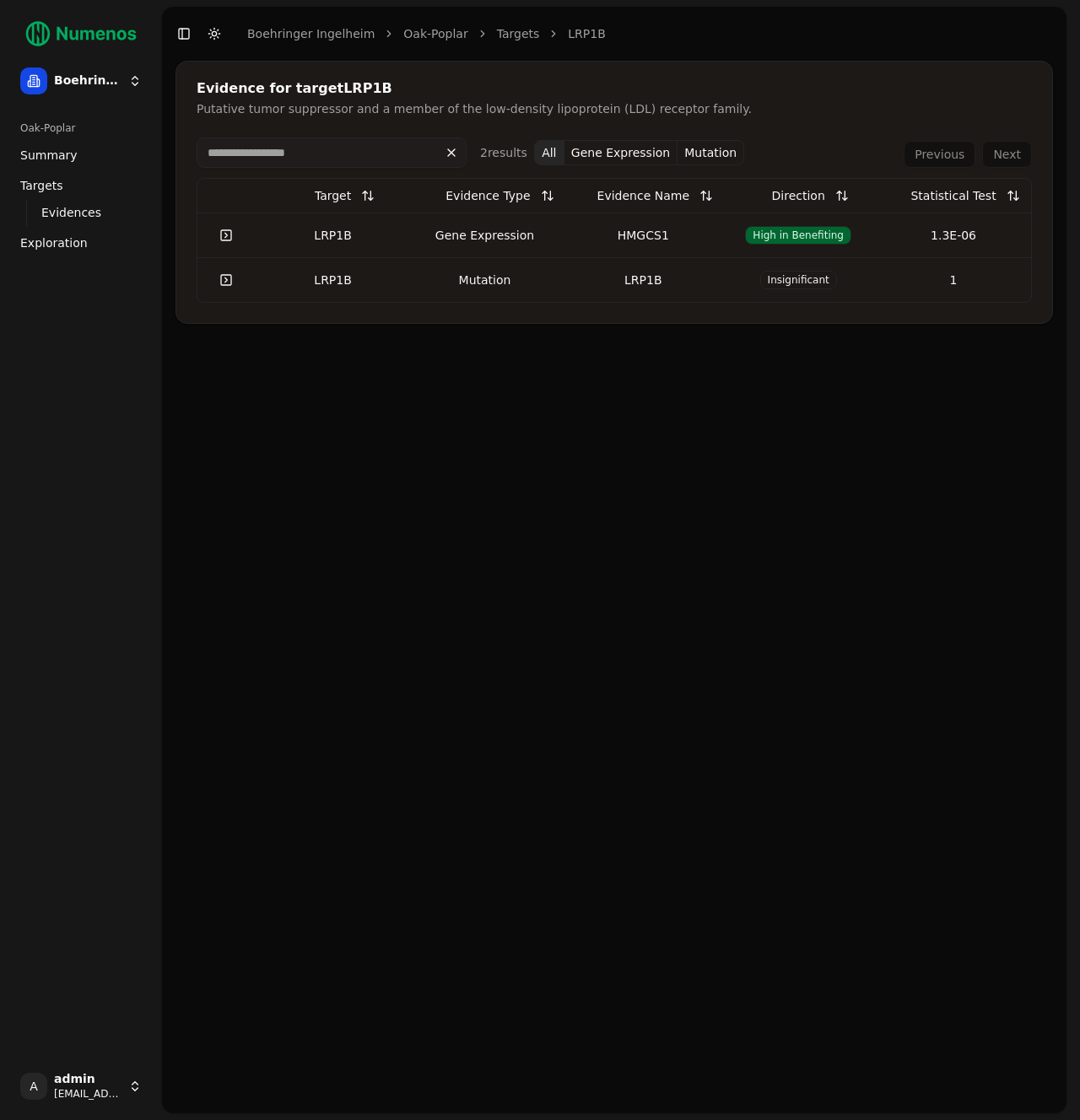
click at [309, 246] on td "LRP1B" at bounding box center [333, 235] width 156 height 44
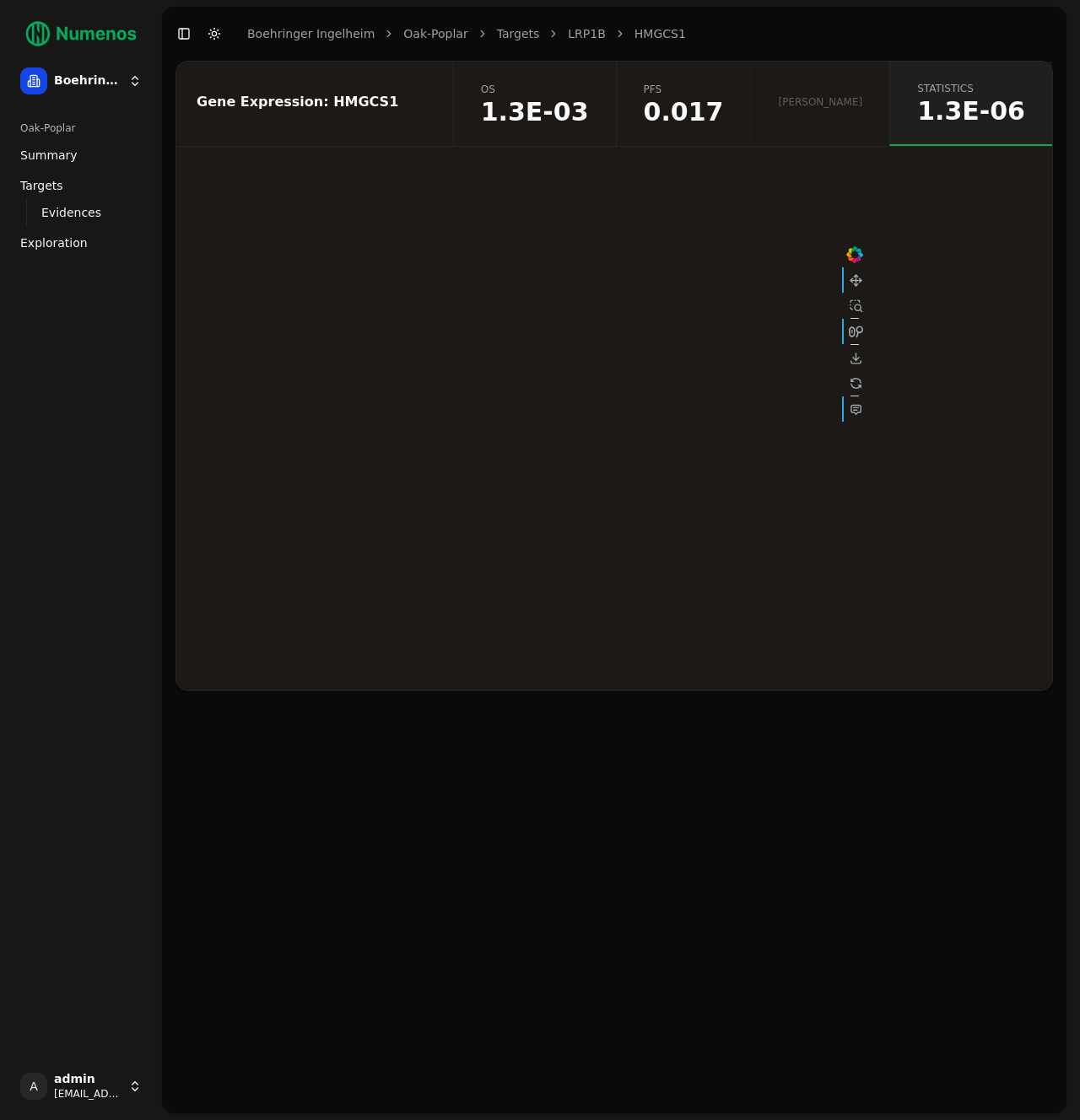
click at [77, 151] on link "Summary" at bounding box center [81, 156] width 135 height 27
